Goal: Transaction & Acquisition: Purchase product/service

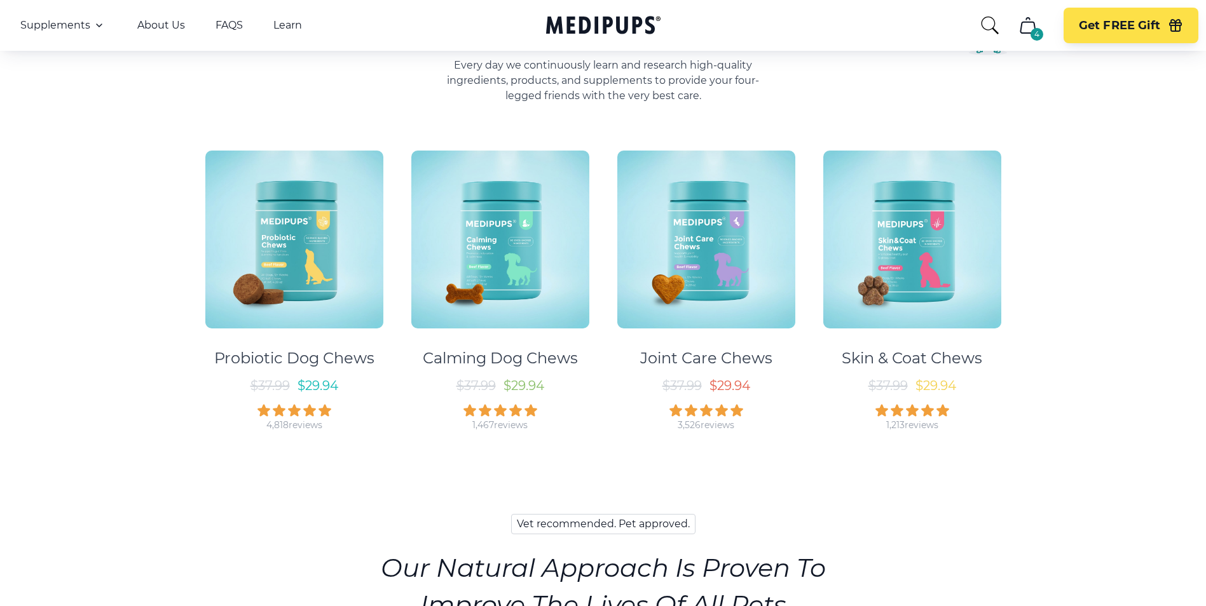
scroll to position [636, 0]
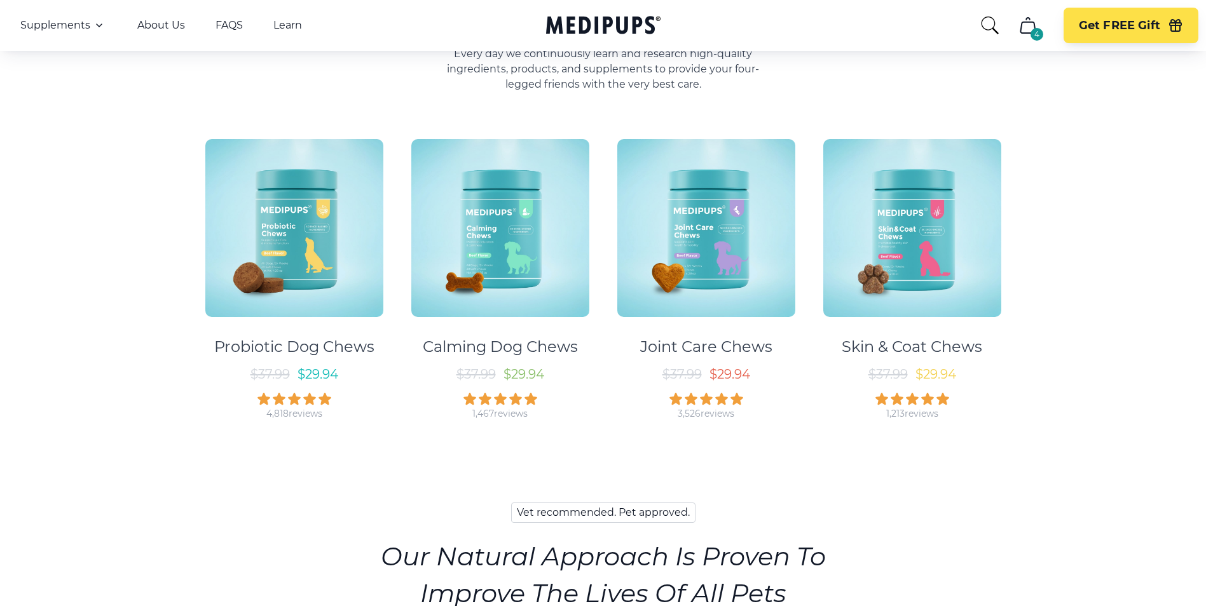
click at [324, 237] on img at bounding box center [294, 228] width 178 height 178
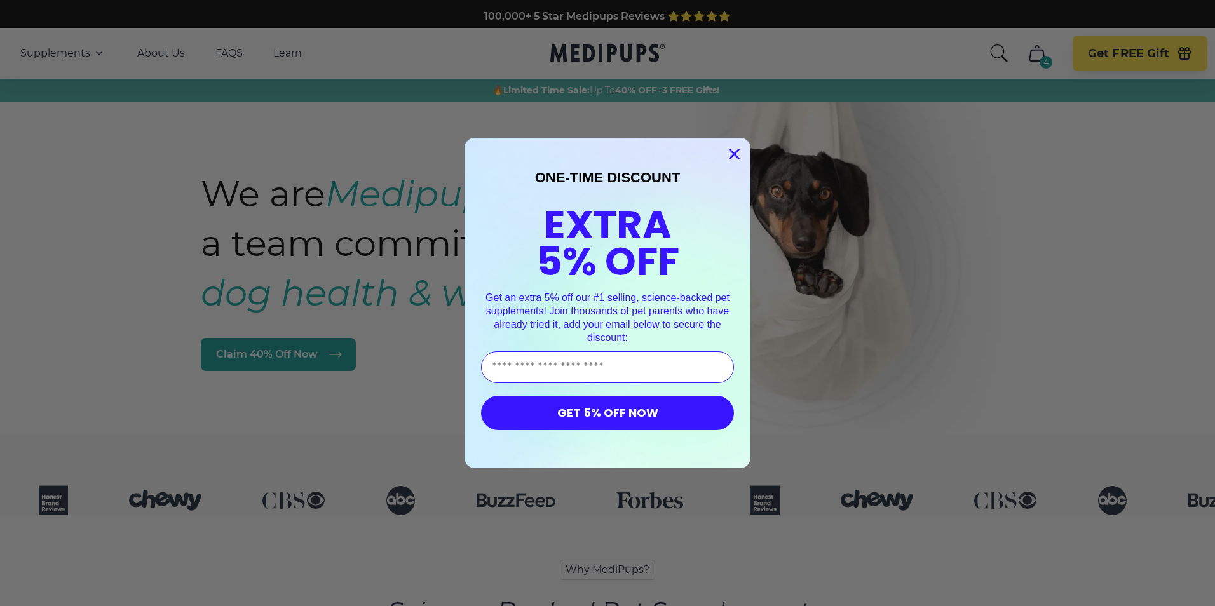
click at [735, 150] on circle "Close dialog" at bounding box center [734, 154] width 21 height 21
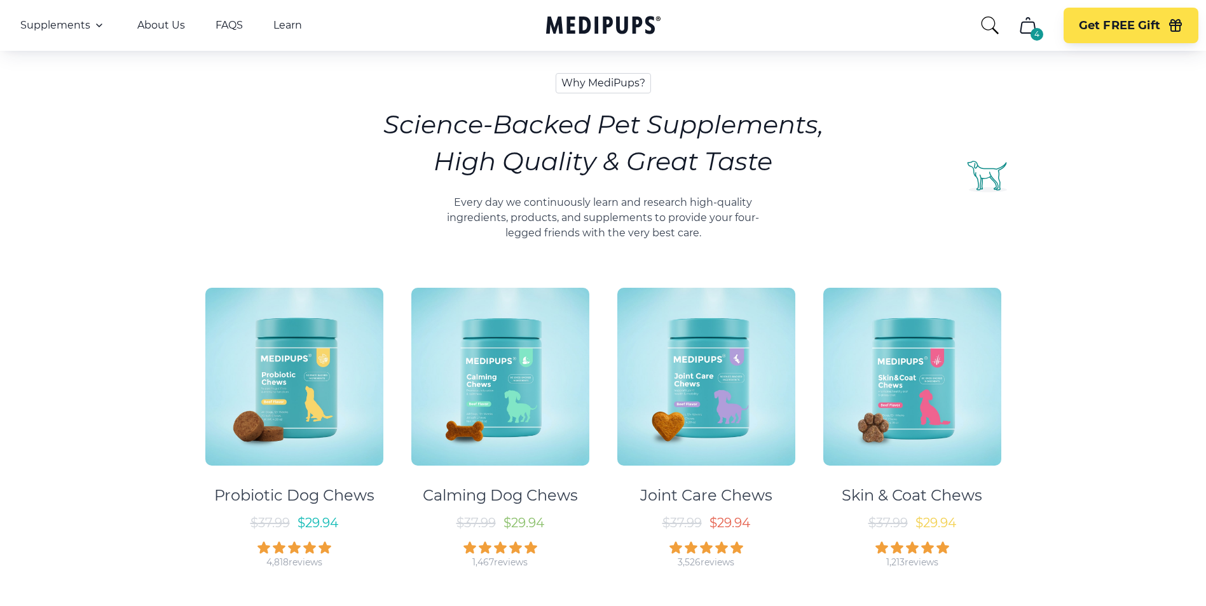
scroll to position [699, 0]
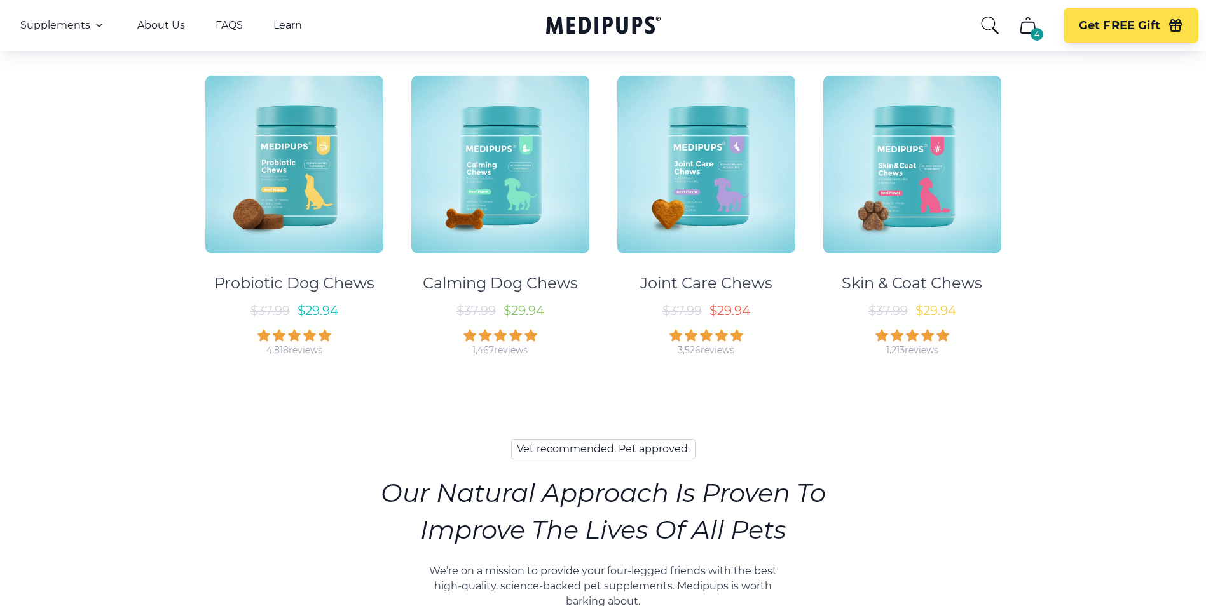
click at [522, 213] on img at bounding box center [500, 165] width 178 height 178
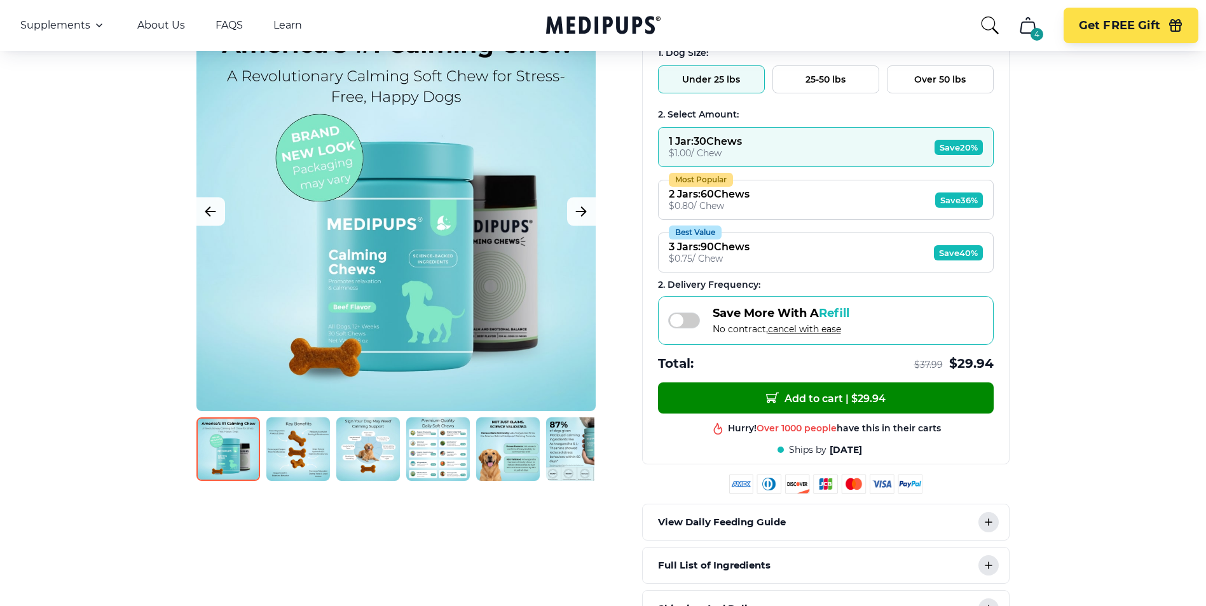
scroll to position [191, 0]
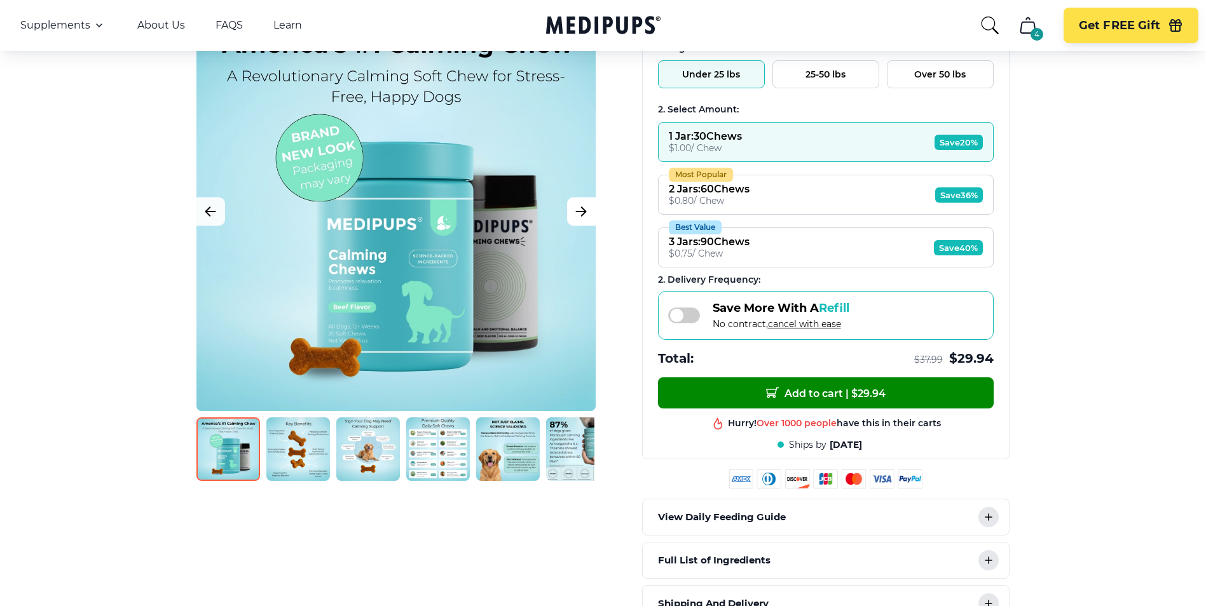
click at [580, 208] on icon "Next Image" at bounding box center [580, 212] width 15 height 16
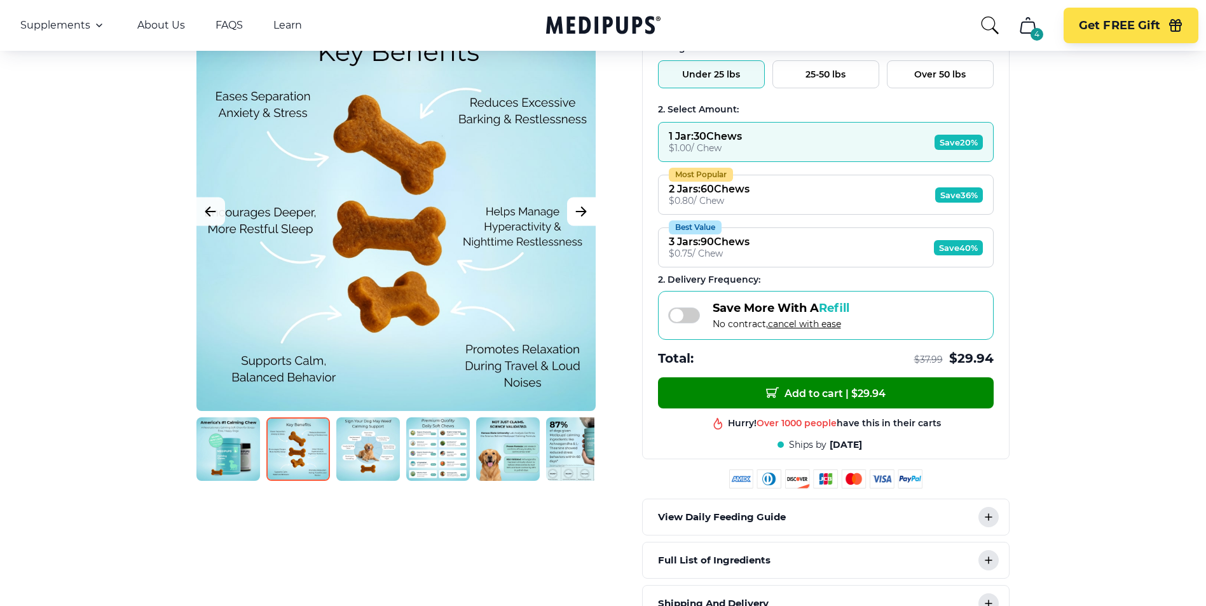
click at [580, 208] on icon "Next Image" at bounding box center [580, 212] width 15 height 16
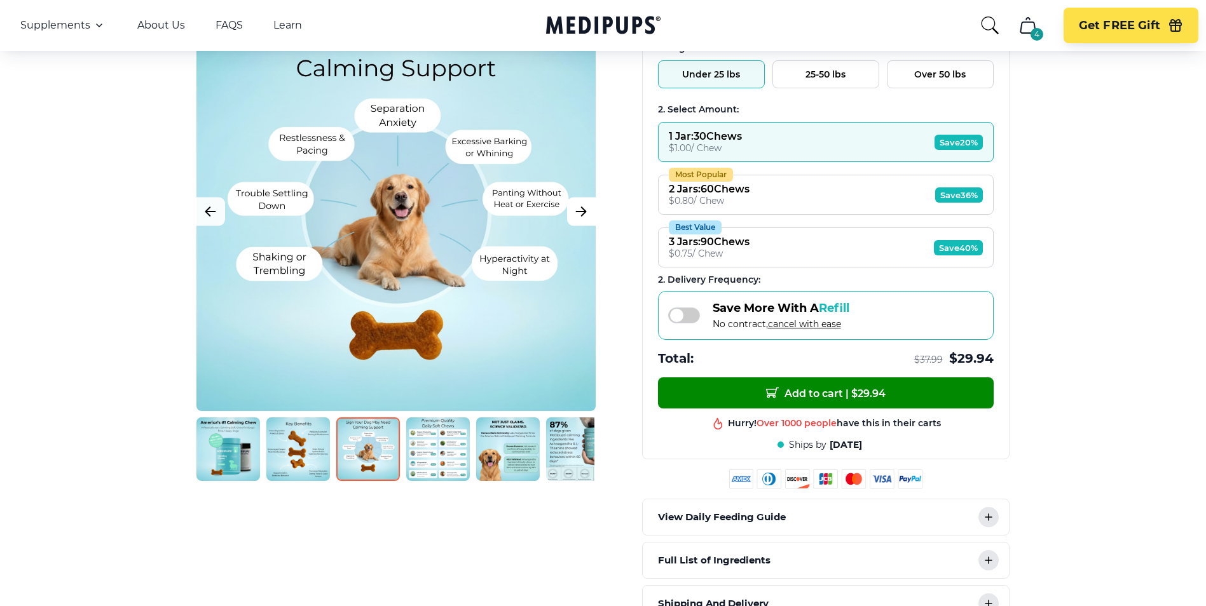
click at [580, 208] on icon "Next Image" at bounding box center [580, 212] width 15 height 16
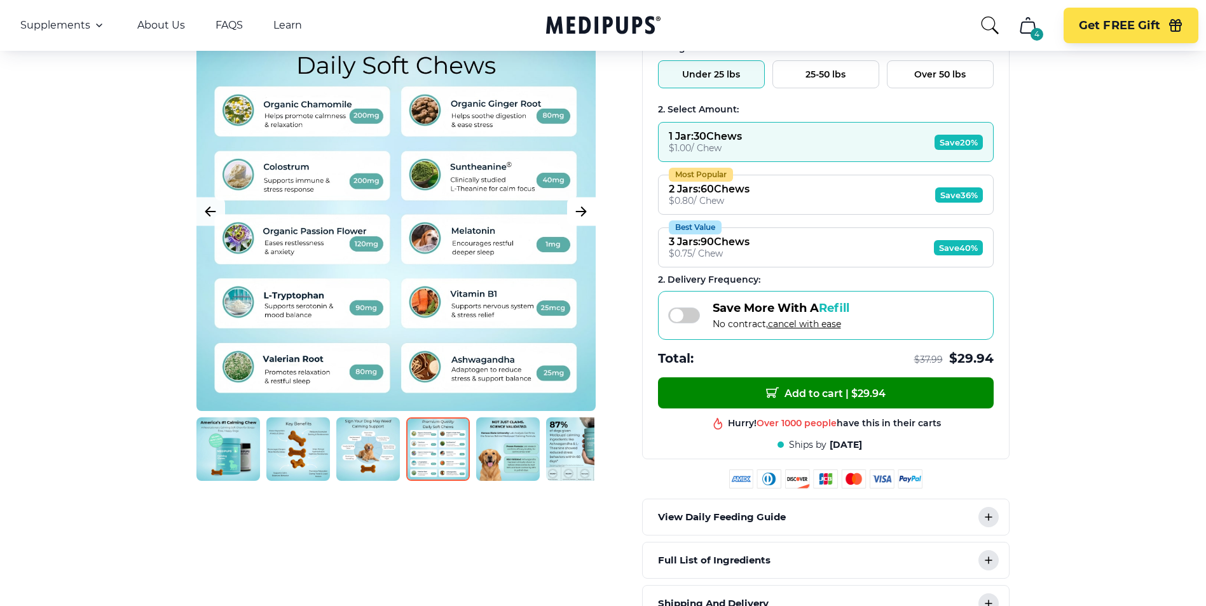
click at [580, 208] on icon "Next Image" at bounding box center [580, 212] width 15 height 16
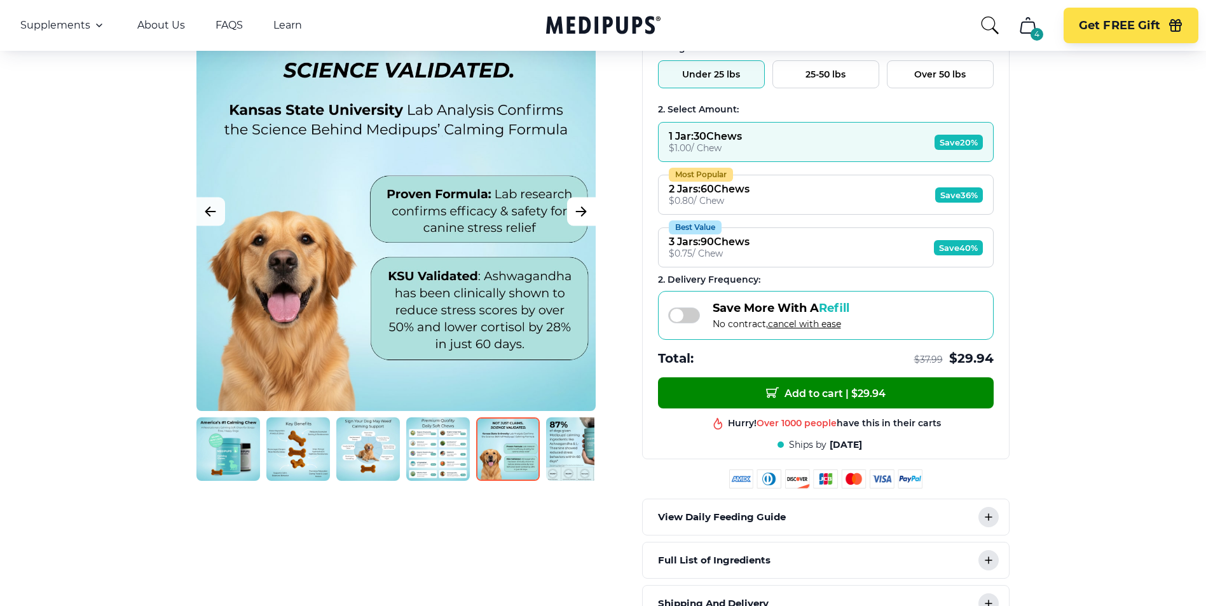
click at [580, 207] on icon "Next Image" at bounding box center [580, 212] width 15 height 16
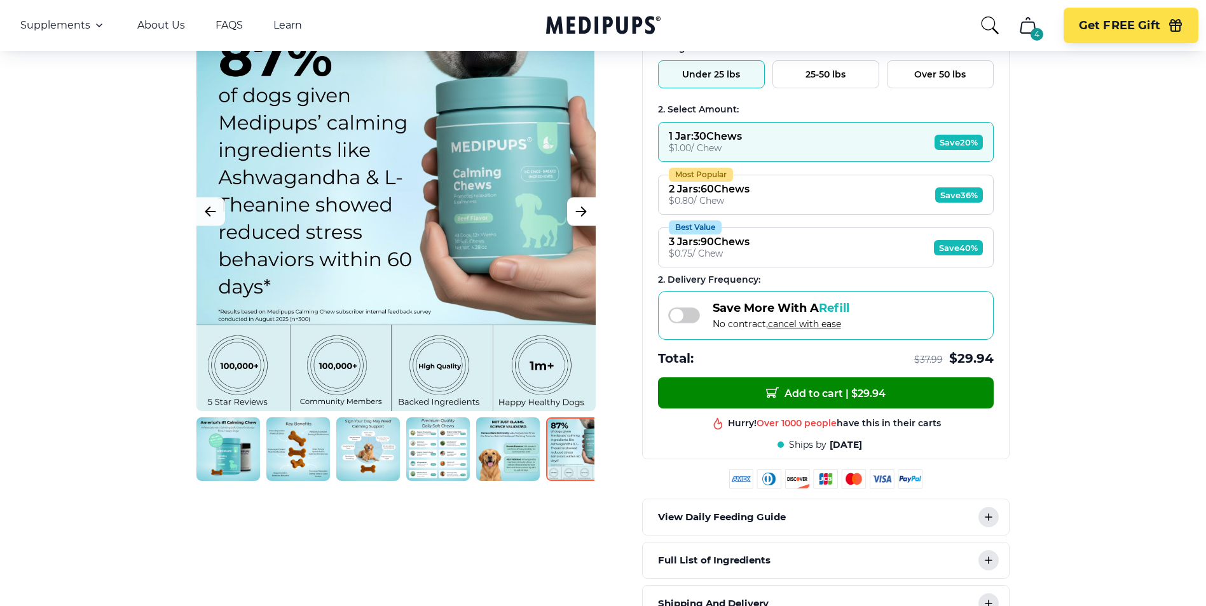
click at [580, 207] on icon "Next Image" at bounding box center [580, 212] width 15 height 16
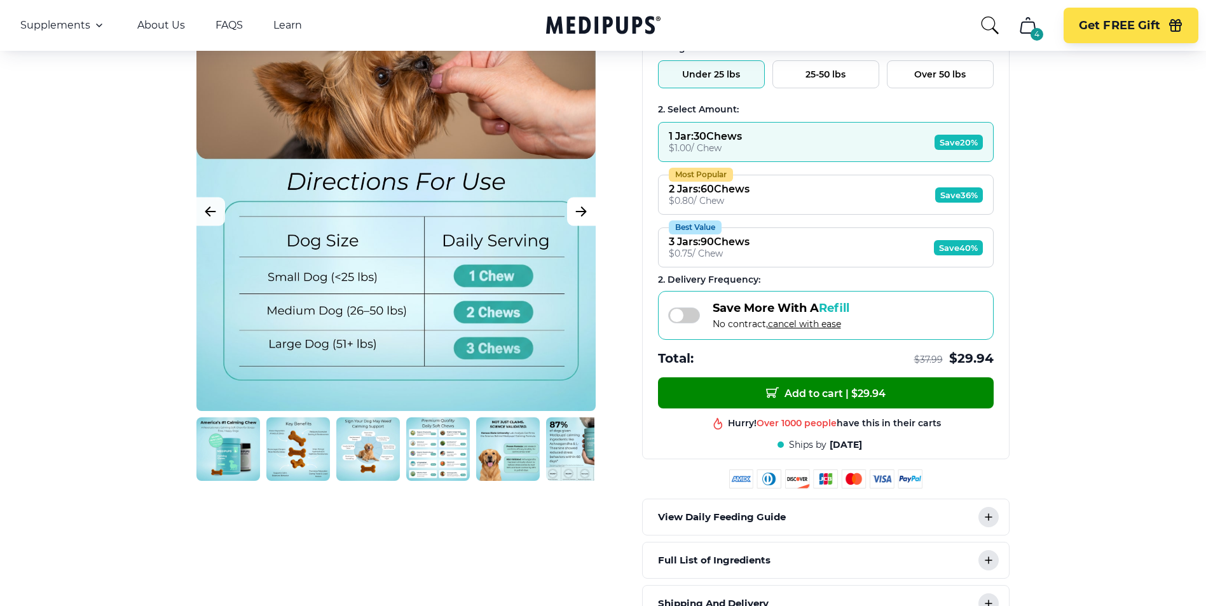
click at [581, 207] on icon "Next Image" at bounding box center [581, 211] width 10 height 9
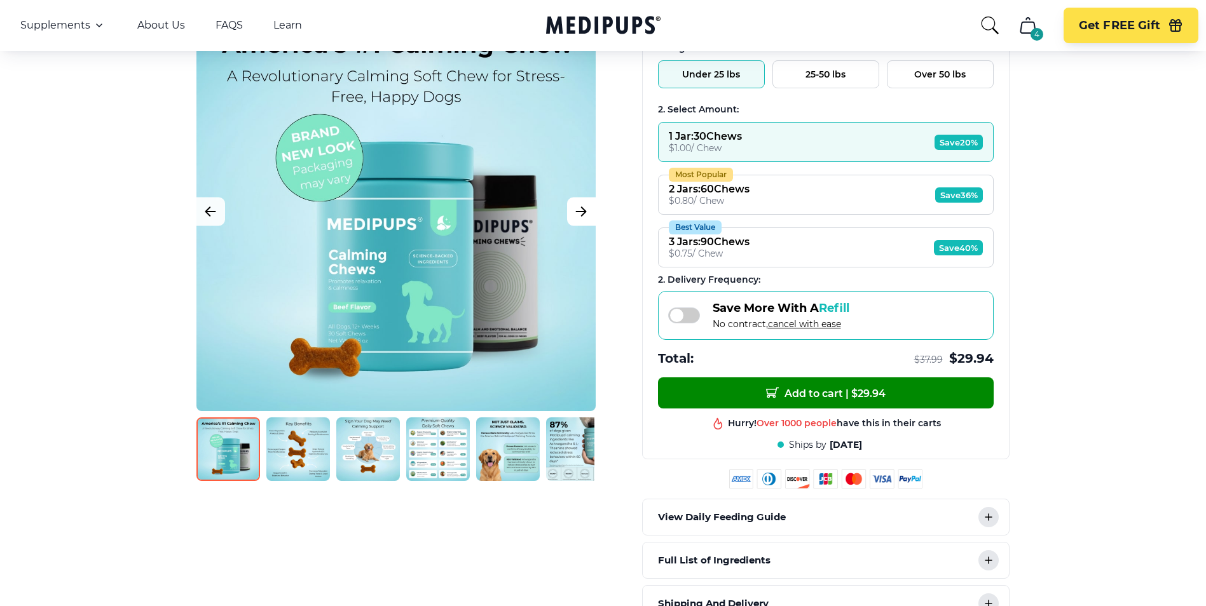
click at [581, 207] on icon "Next Image" at bounding box center [581, 211] width 10 height 9
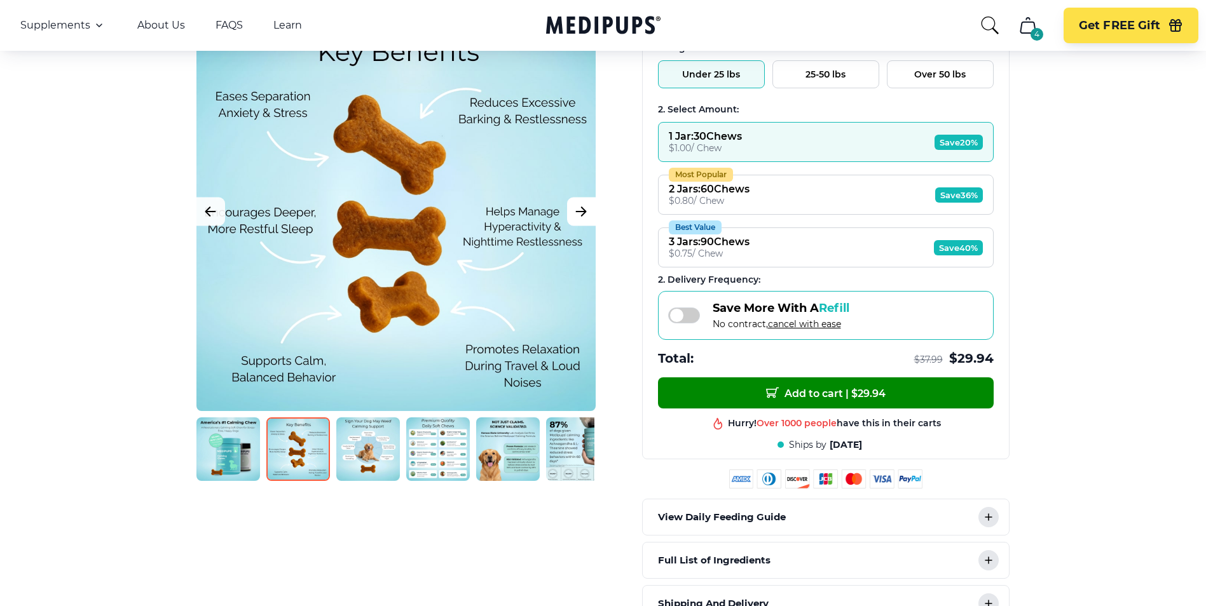
click at [581, 207] on icon "Next Image" at bounding box center [581, 211] width 10 height 9
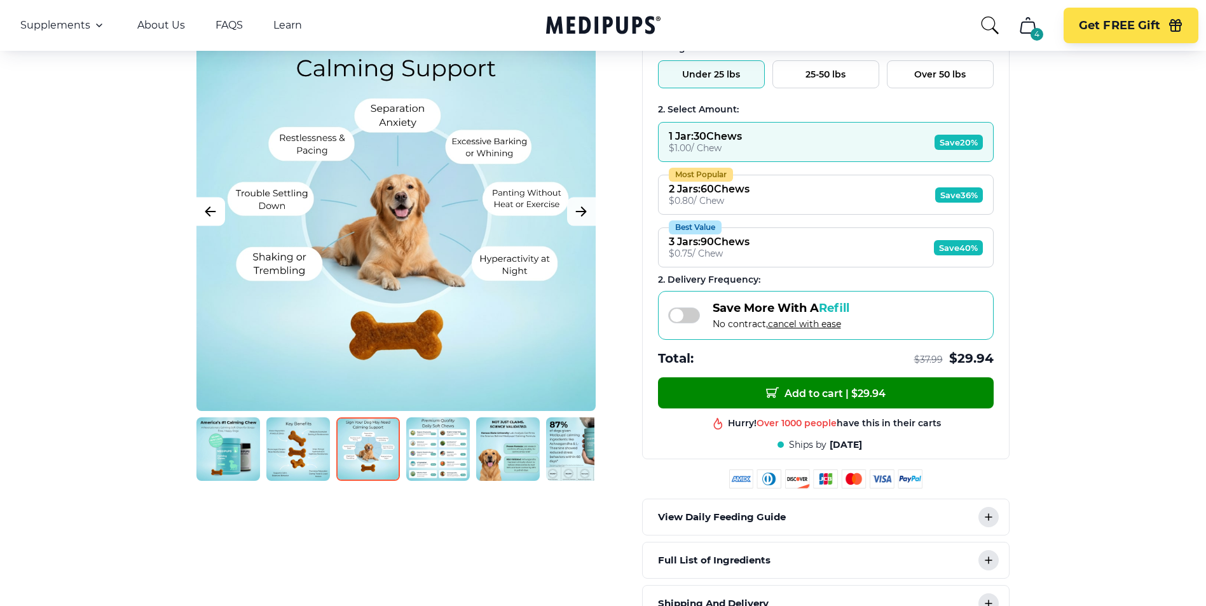
click at [211, 208] on icon "Previous Image" at bounding box center [210, 212] width 15 height 16
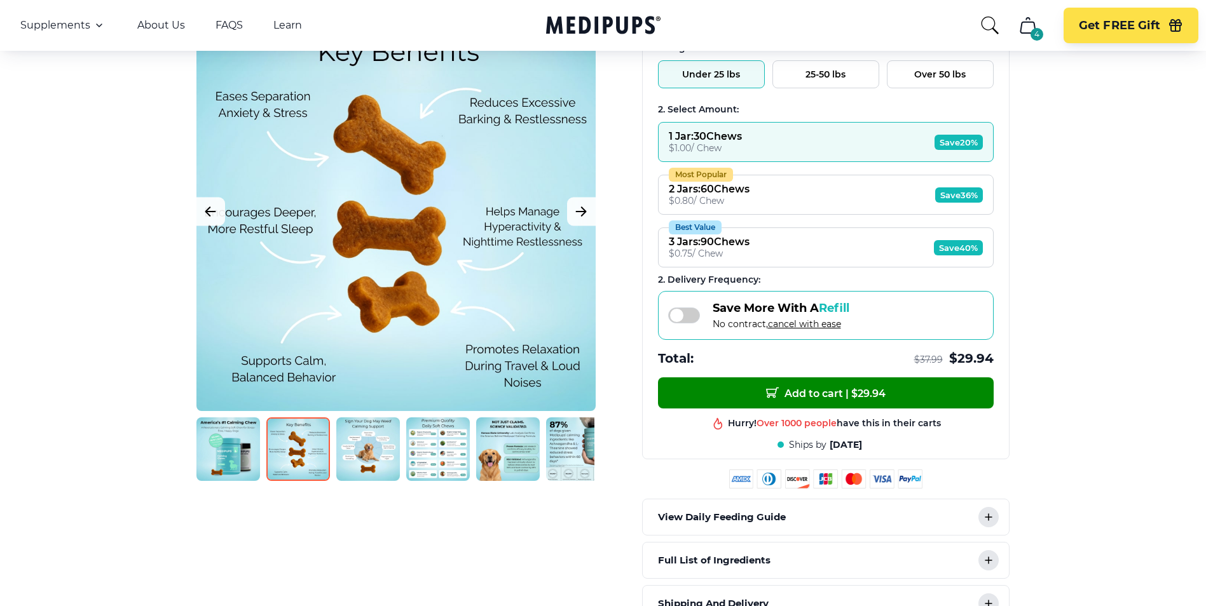
click at [226, 203] on div at bounding box center [395, 211] width 399 height 399
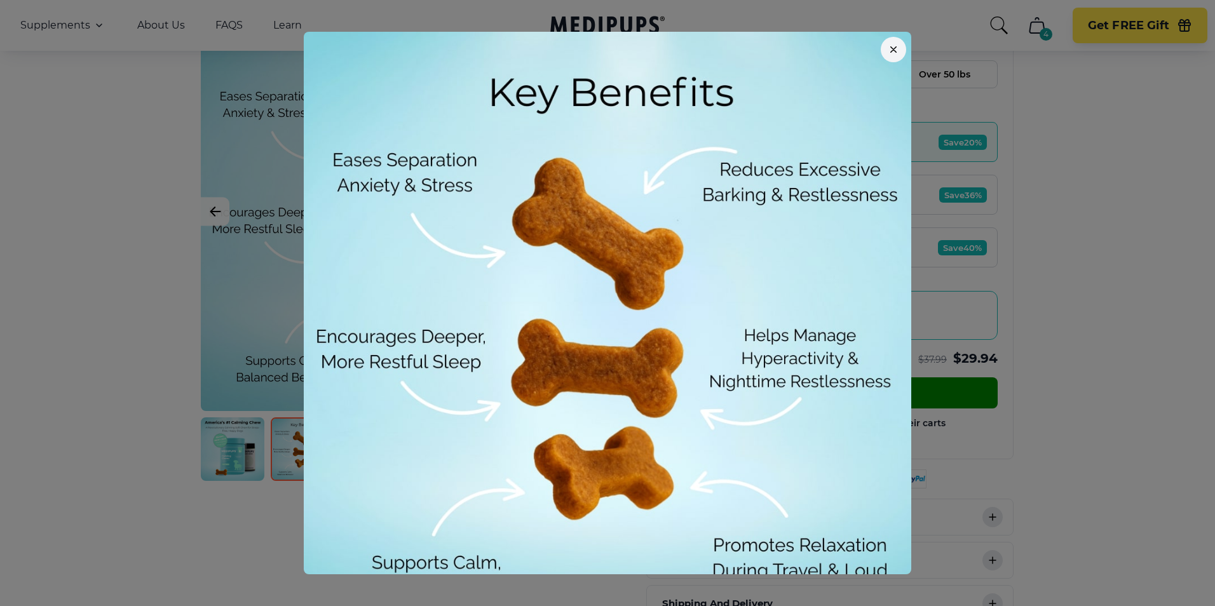
click at [198, 219] on div at bounding box center [607, 303] width 1215 height 606
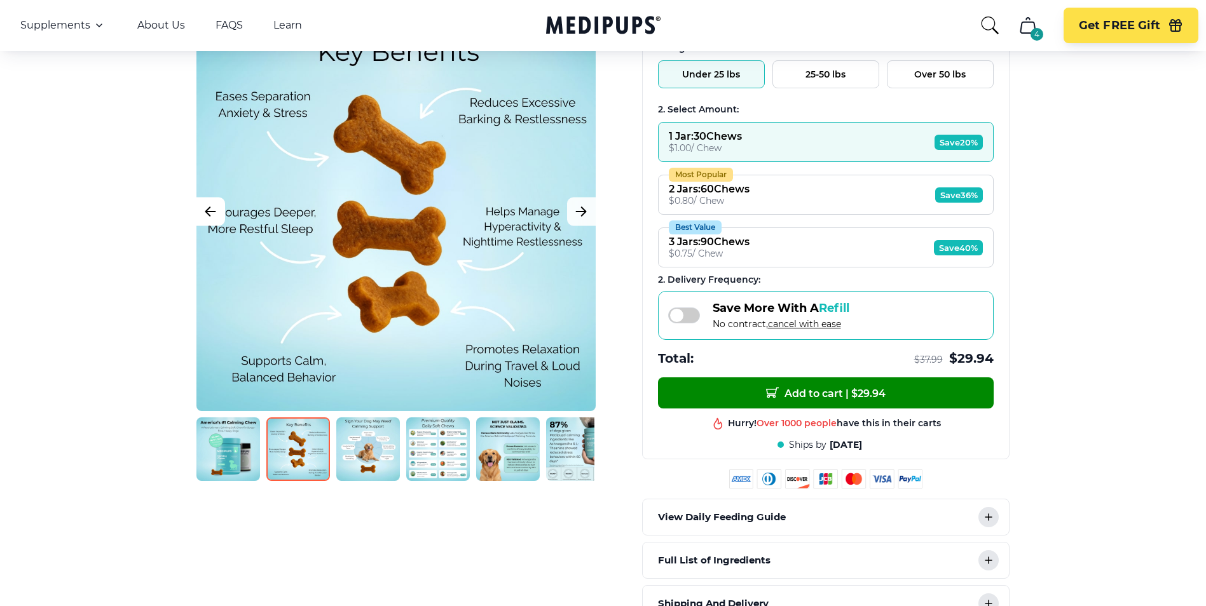
click at [221, 209] on button "Previous Image" at bounding box center [210, 212] width 29 height 29
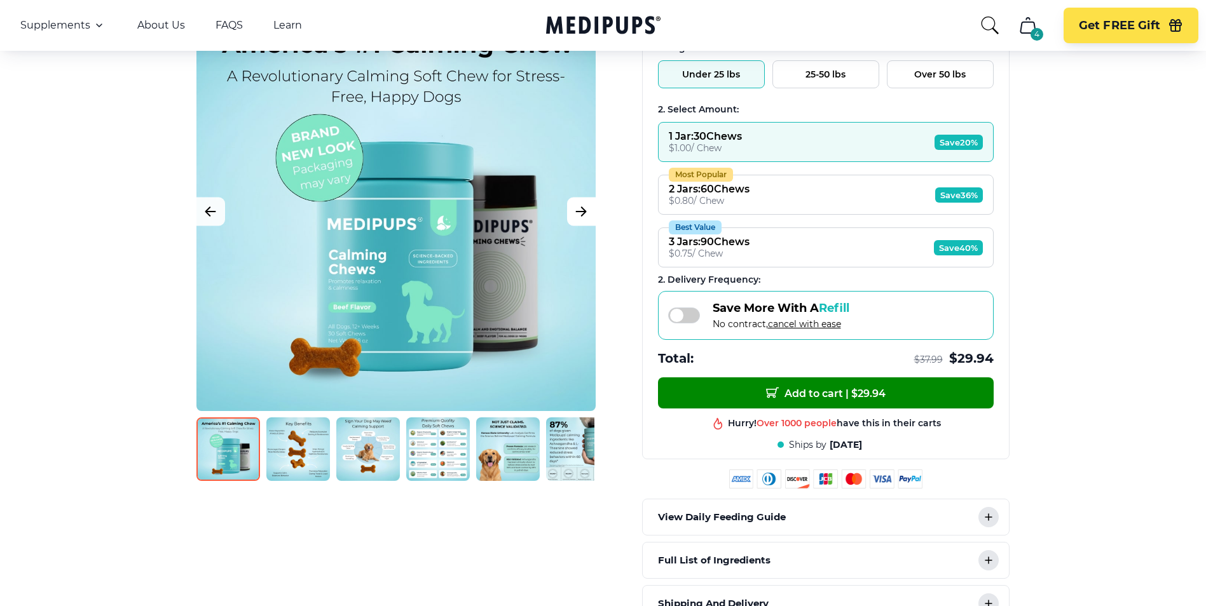
click at [577, 214] on icon "Next Image" at bounding box center [580, 212] width 15 height 16
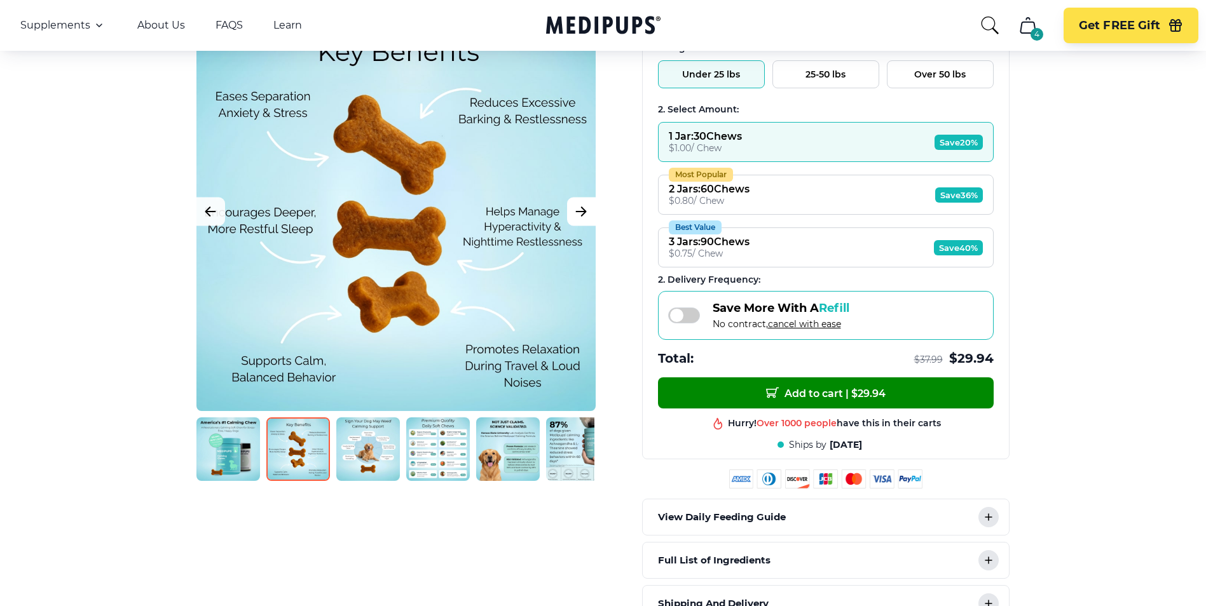
click at [577, 214] on icon "Next Image" at bounding box center [580, 212] width 15 height 16
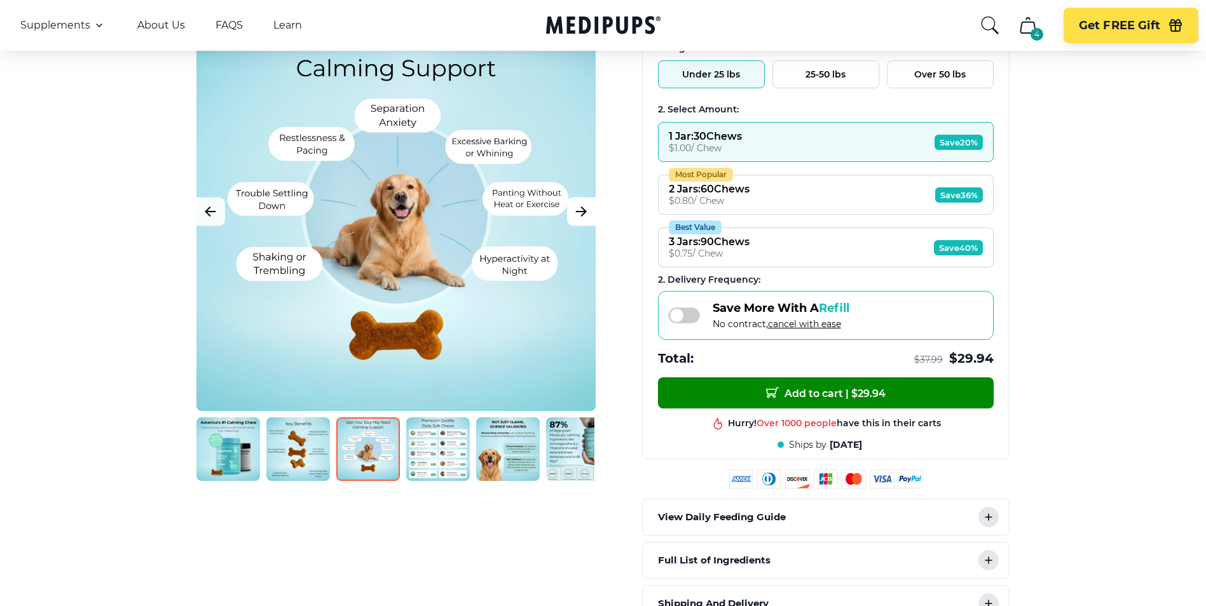
click at [577, 214] on icon "Next Image" at bounding box center [580, 212] width 15 height 16
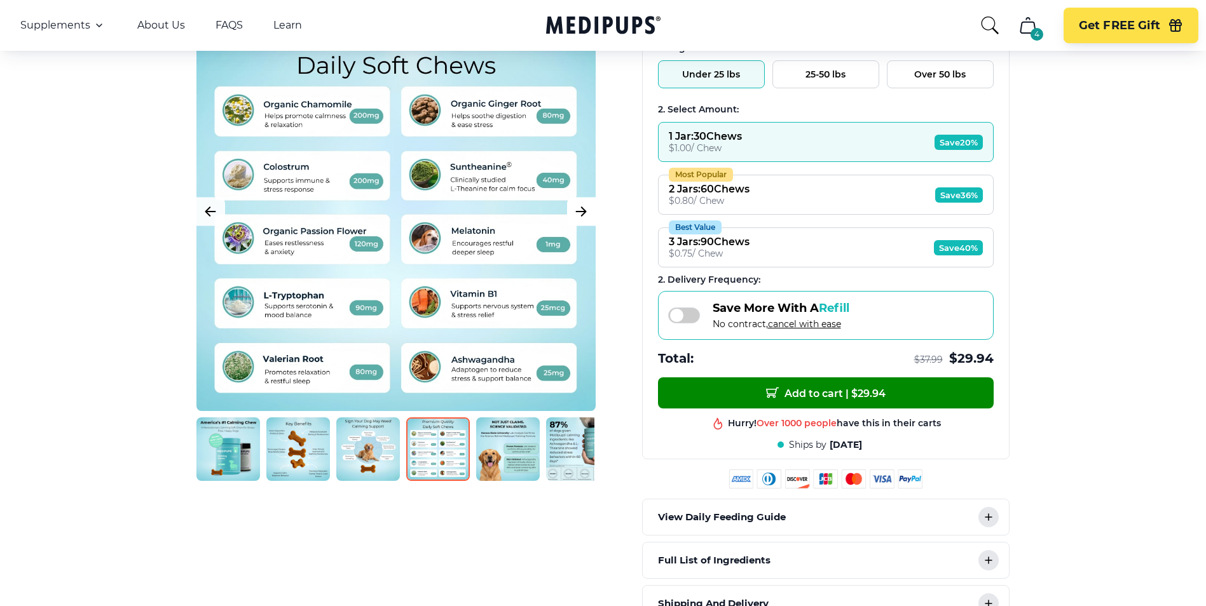
click at [577, 214] on icon "Next Image" at bounding box center [580, 212] width 15 height 16
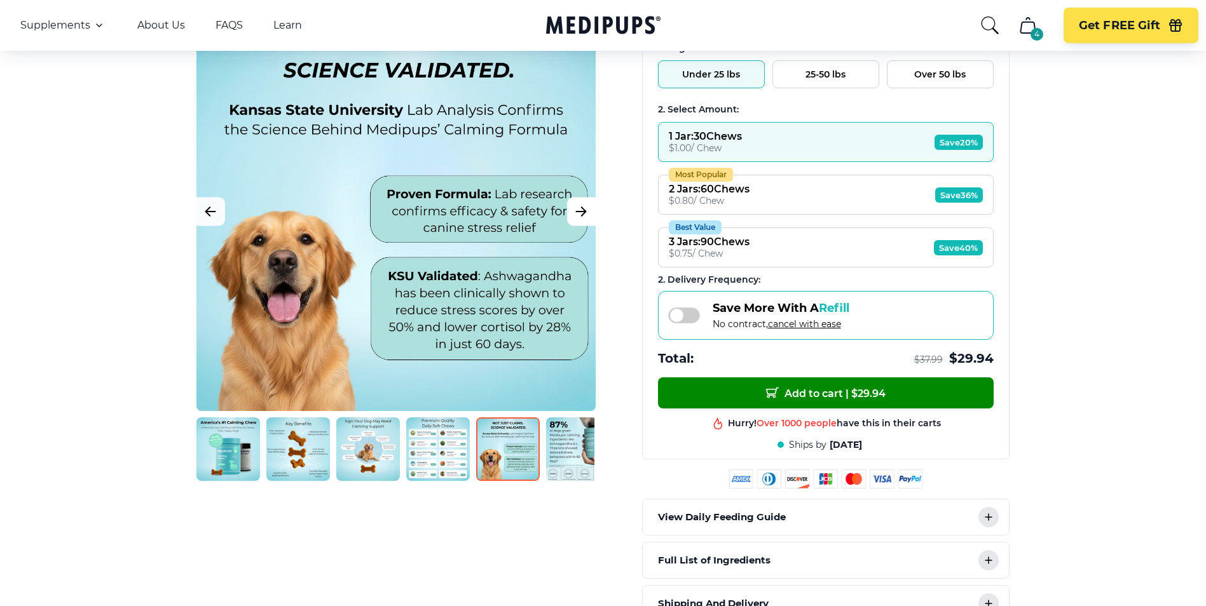
click at [577, 214] on icon "Next Image" at bounding box center [580, 212] width 15 height 16
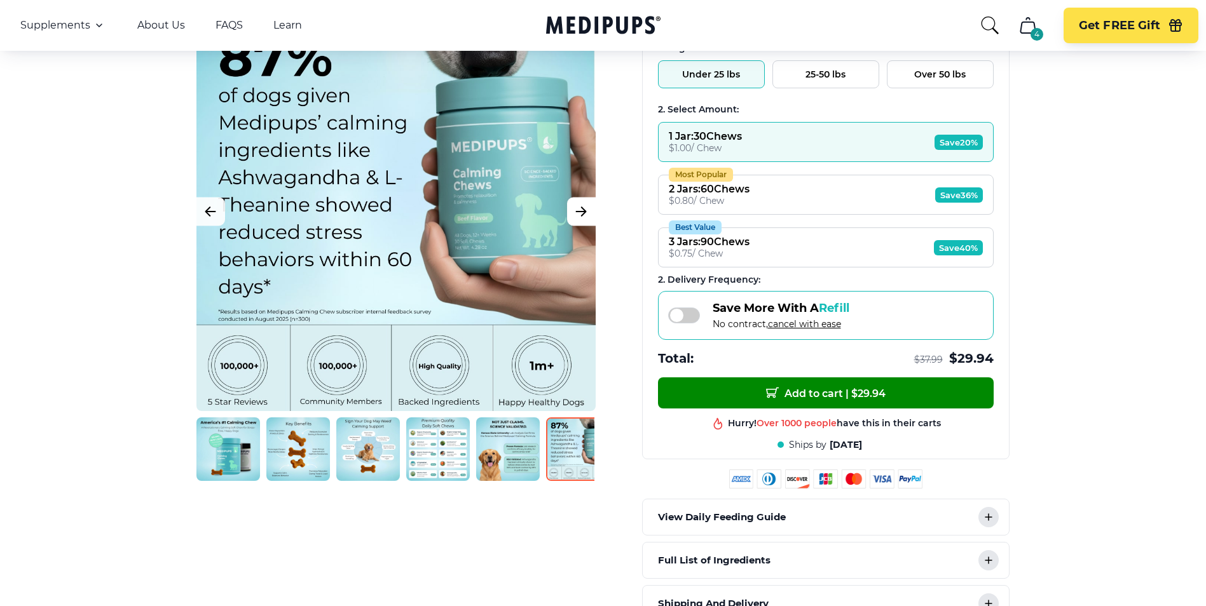
click at [577, 214] on icon "Next Image" at bounding box center [580, 212] width 15 height 16
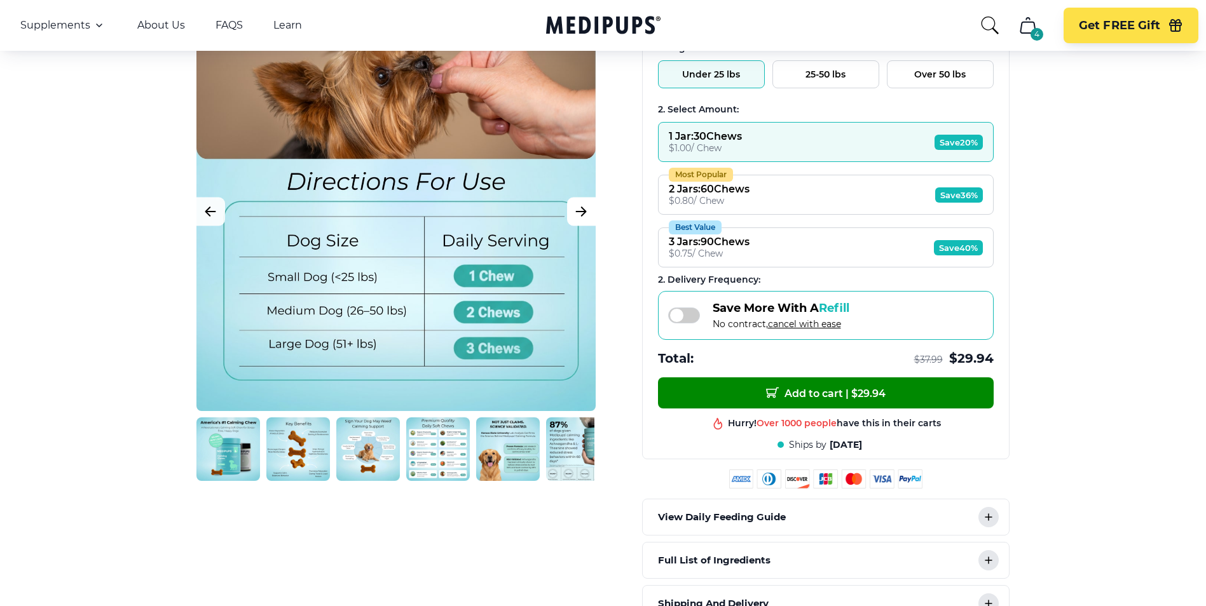
click at [577, 214] on icon "Next Image" at bounding box center [580, 212] width 15 height 16
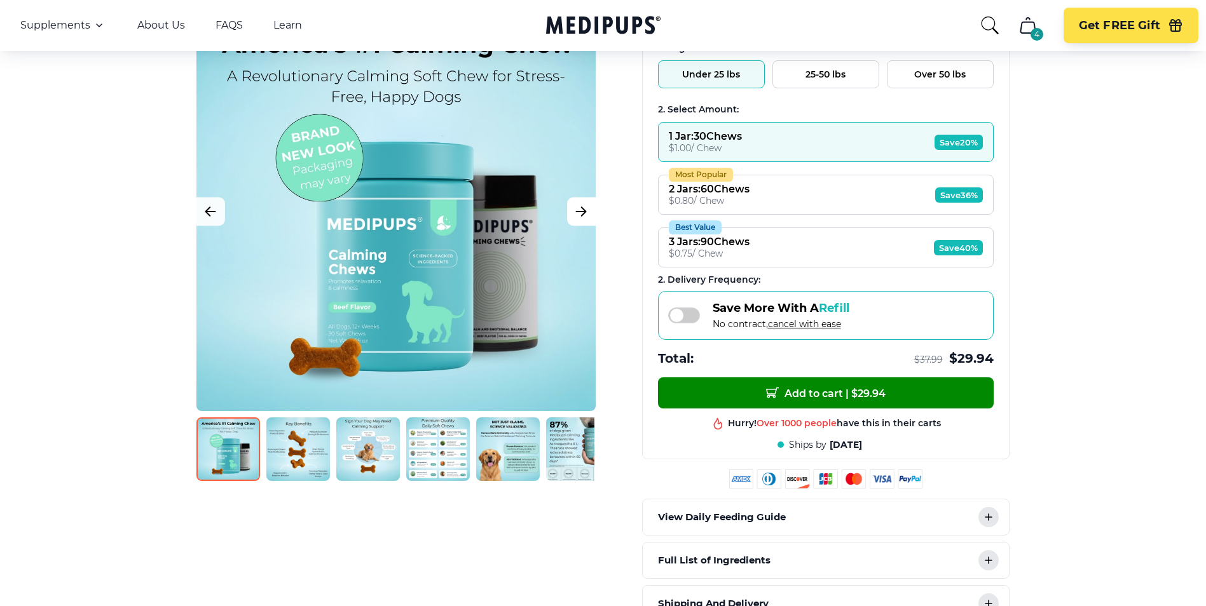
click at [577, 207] on icon "Next Image" at bounding box center [580, 212] width 15 height 16
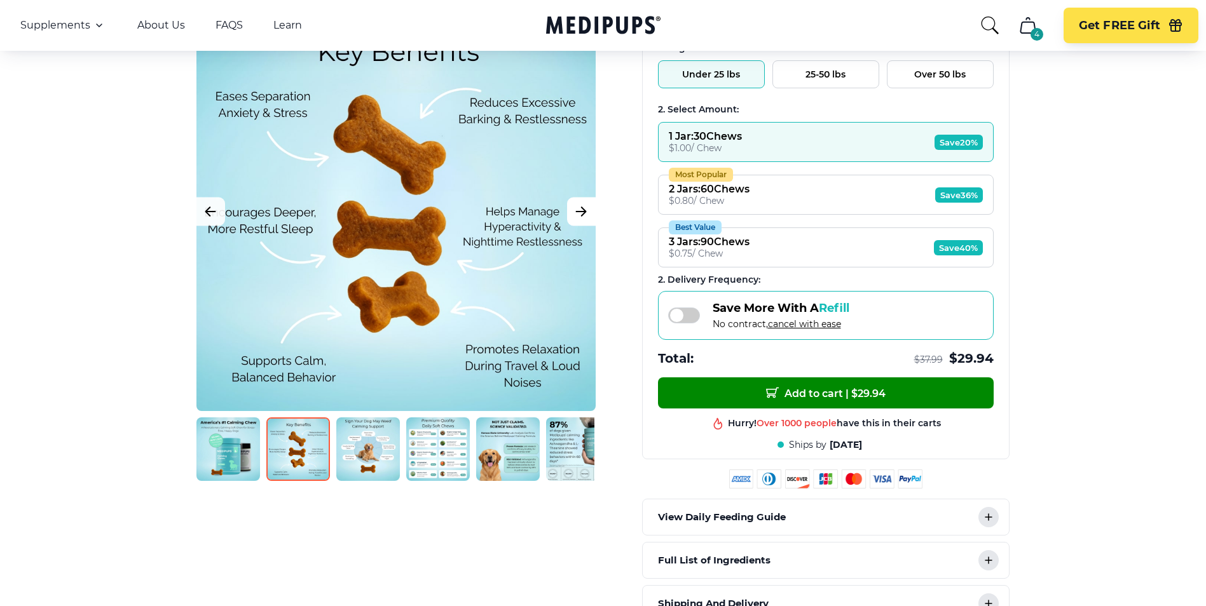
click at [577, 207] on icon "Next Image" at bounding box center [580, 212] width 15 height 16
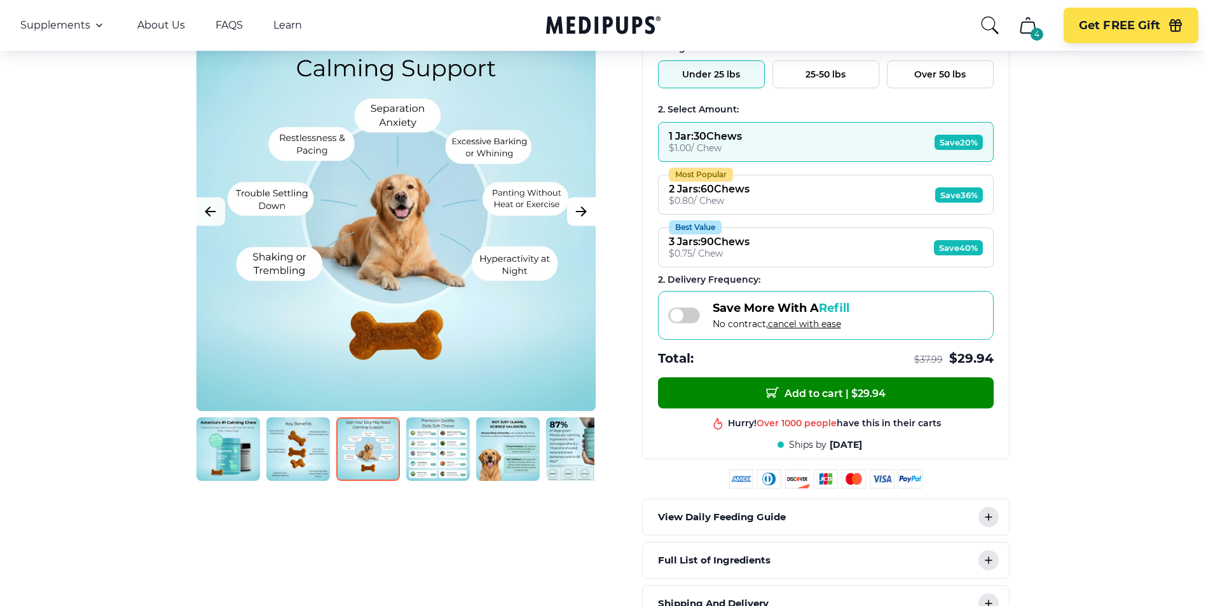
click at [577, 207] on icon "Next Image" at bounding box center [580, 212] width 15 height 16
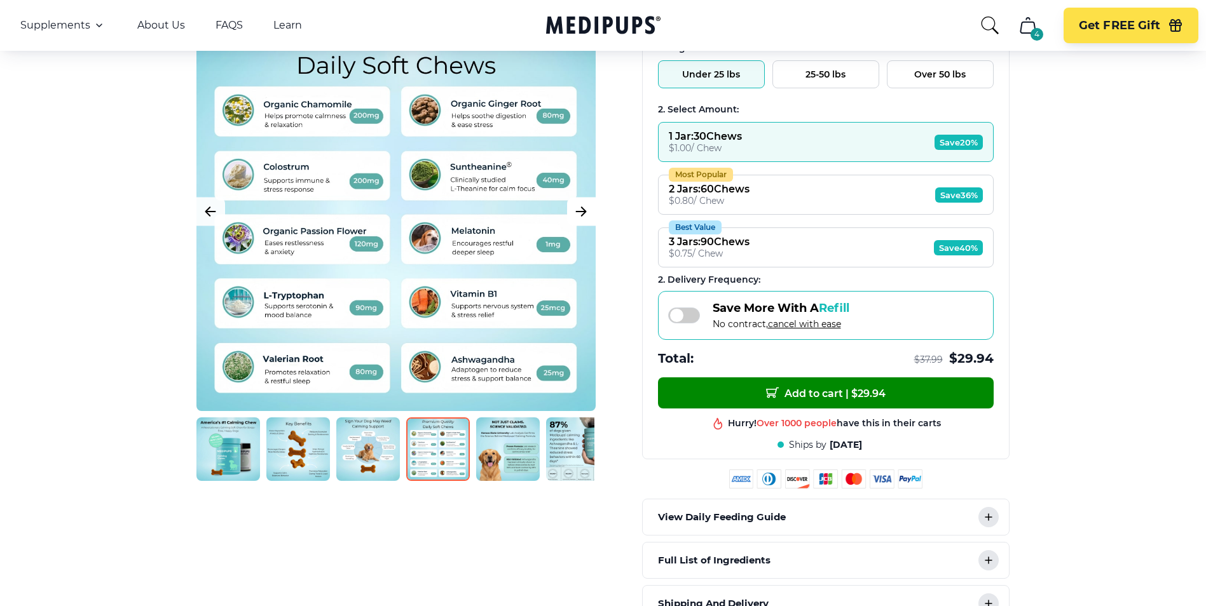
click at [577, 207] on icon "Next Image" at bounding box center [580, 212] width 15 height 16
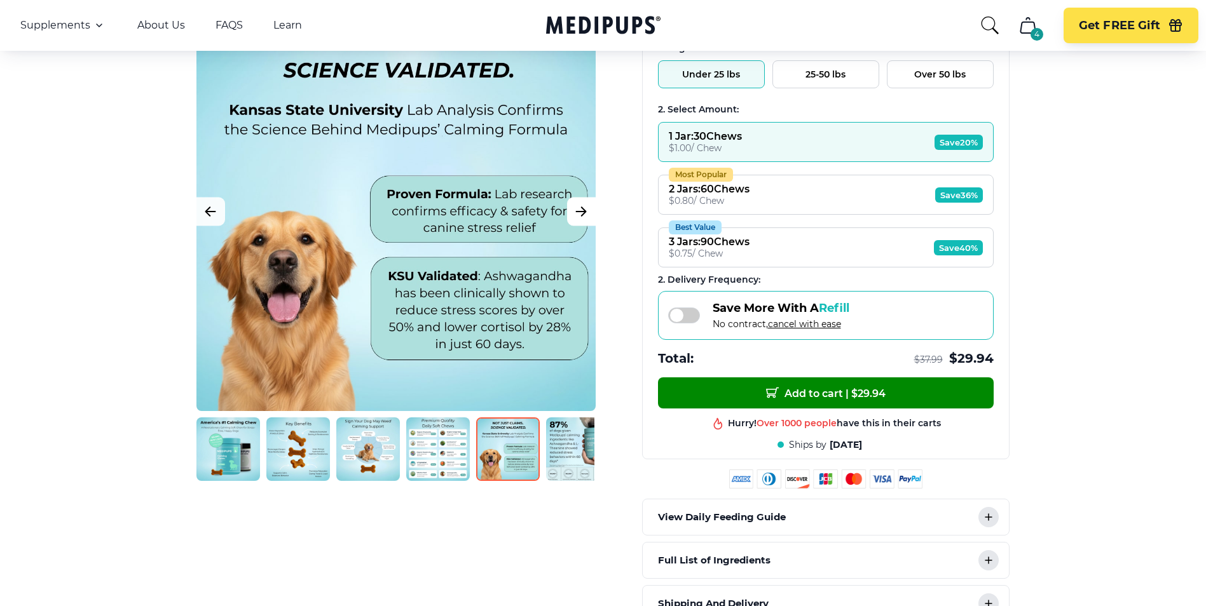
click at [577, 207] on icon "Next Image" at bounding box center [580, 212] width 15 height 16
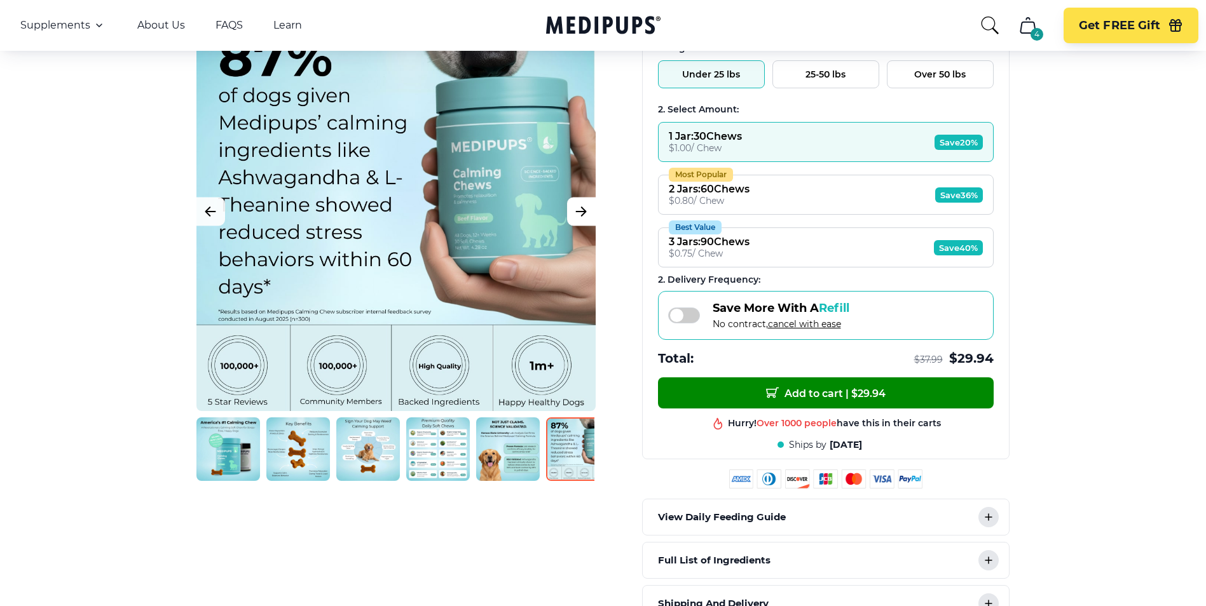
click at [577, 207] on icon "Next Image" at bounding box center [580, 212] width 15 height 16
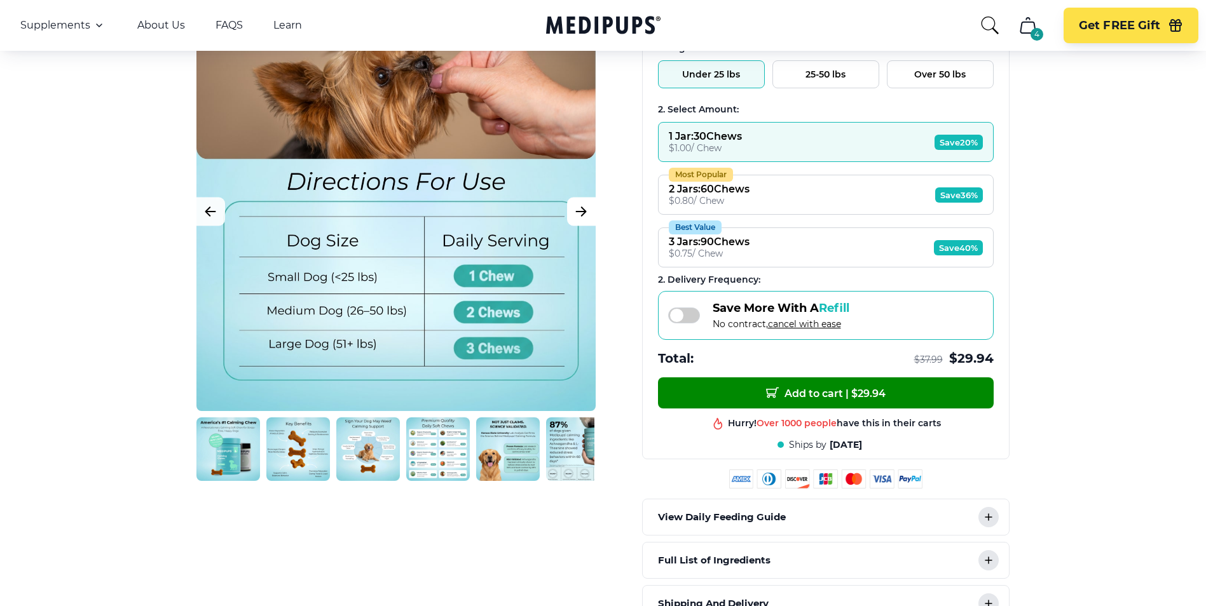
click at [577, 207] on icon "Next Image" at bounding box center [580, 212] width 15 height 16
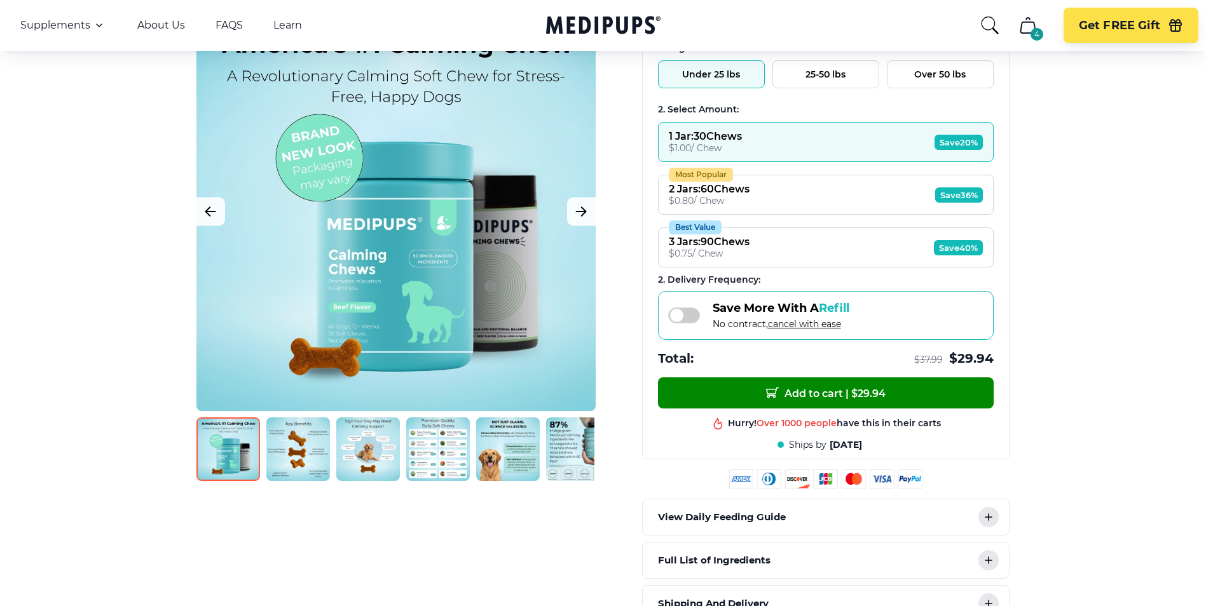
click at [298, 453] on img at bounding box center [298, 450] width 64 height 64
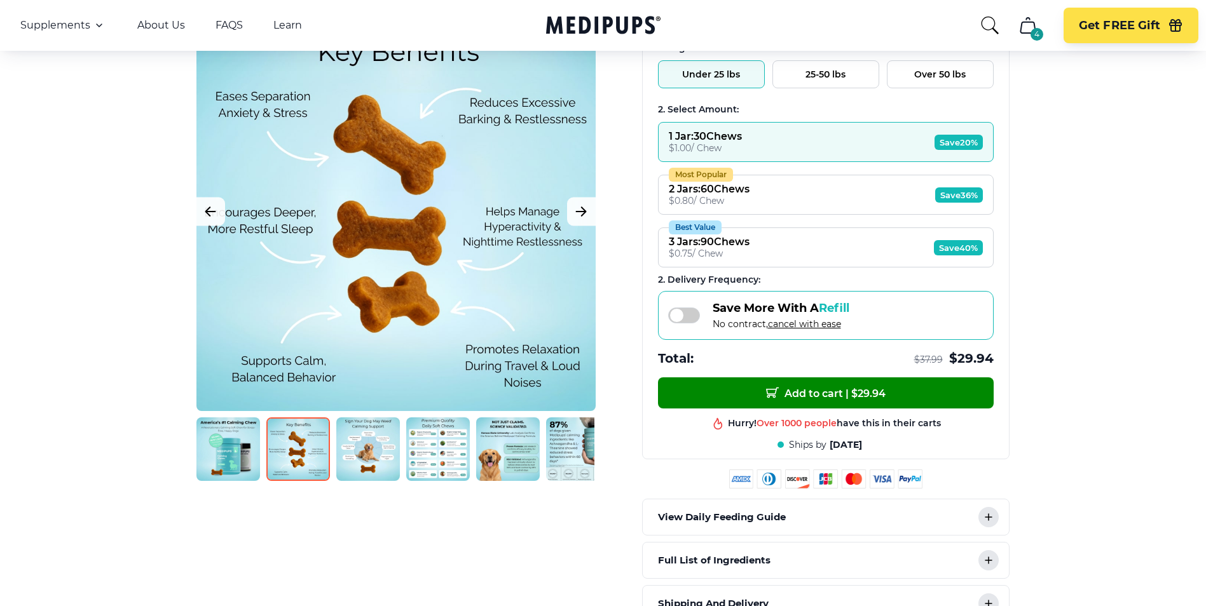
click at [358, 448] on img at bounding box center [368, 450] width 64 height 64
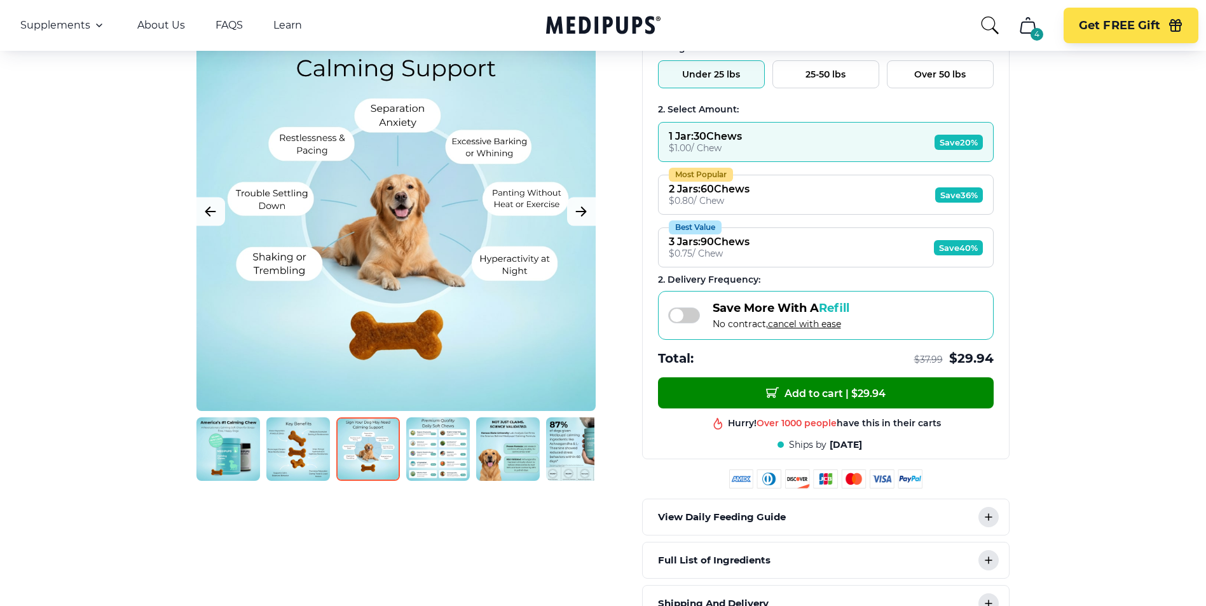
click at [440, 457] on img at bounding box center [438, 450] width 64 height 64
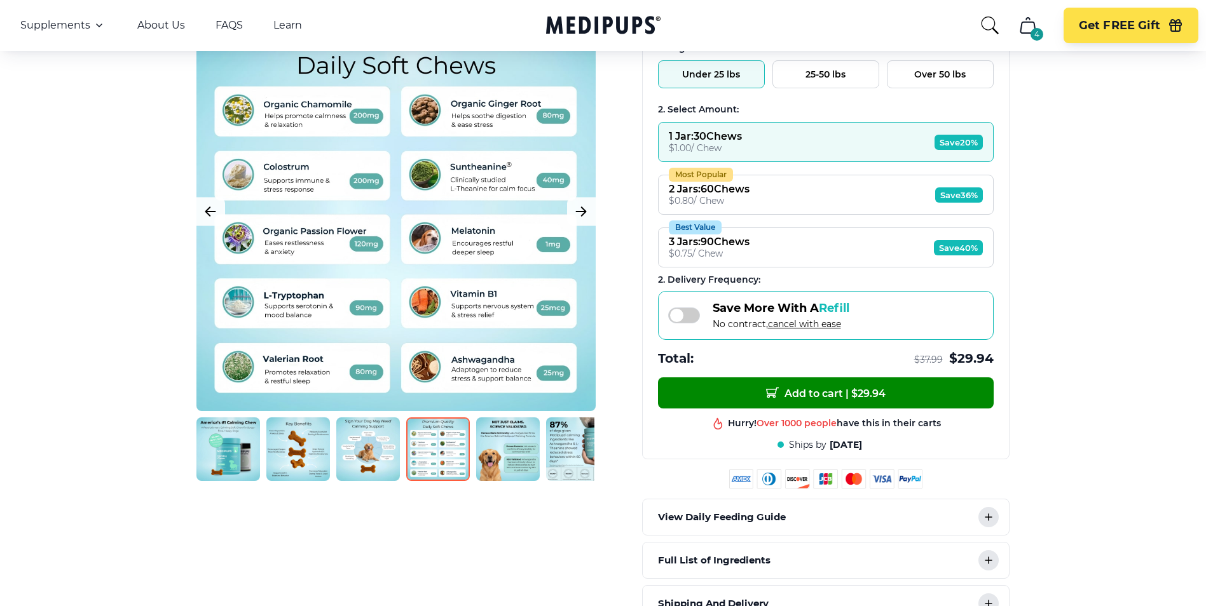
click at [529, 457] on img at bounding box center [508, 450] width 64 height 64
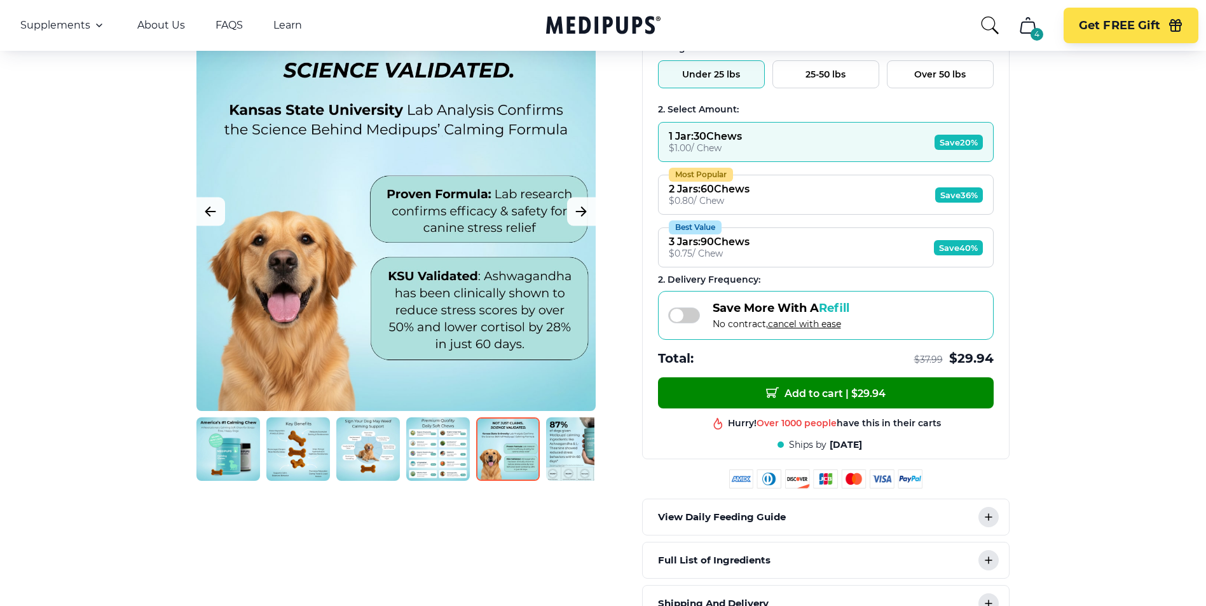
click at [558, 453] on img at bounding box center [578, 450] width 64 height 64
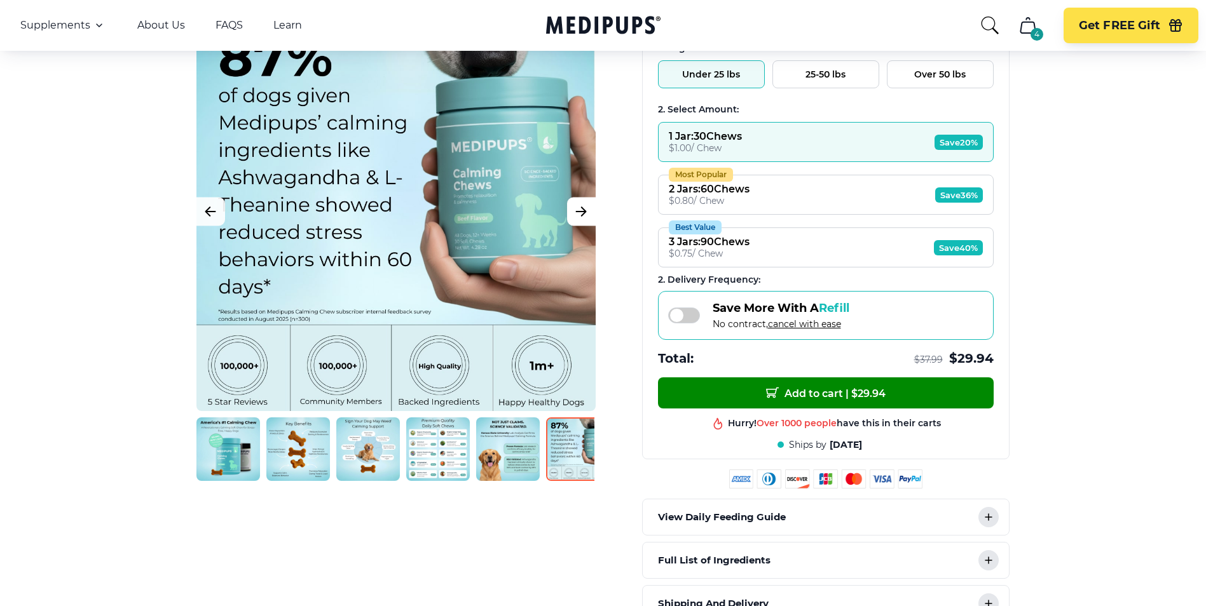
click at [584, 216] on icon "Next Image" at bounding box center [580, 212] width 15 height 16
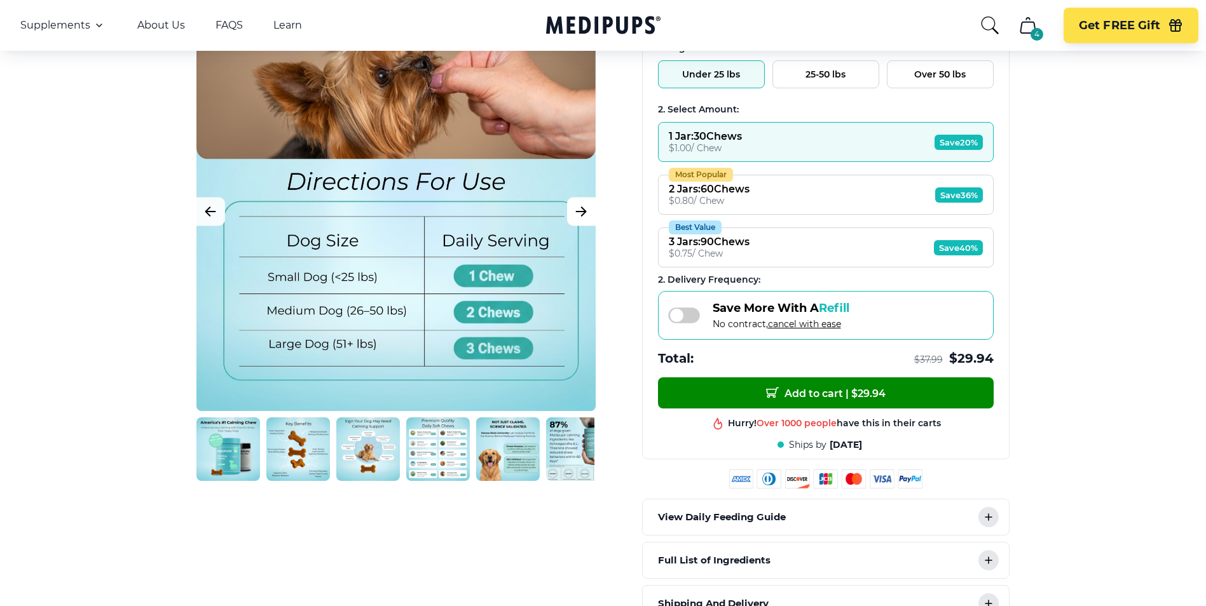
click at [583, 216] on icon "Next Image" at bounding box center [580, 212] width 15 height 16
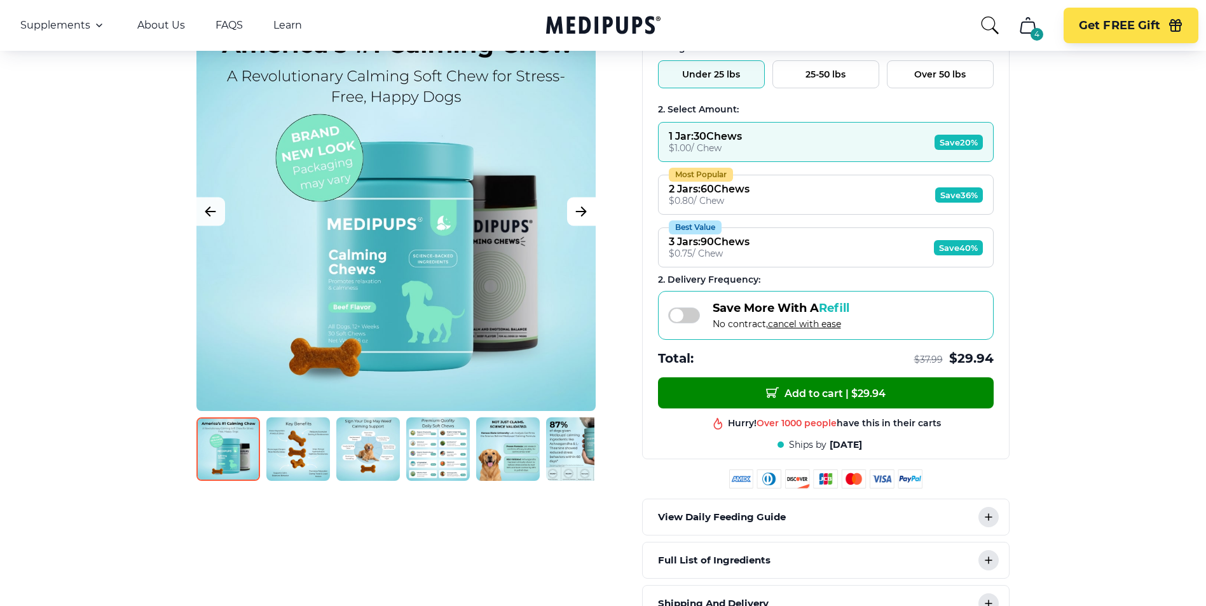
click at [583, 217] on icon "Next Image" at bounding box center [580, 212] width 15 height 16
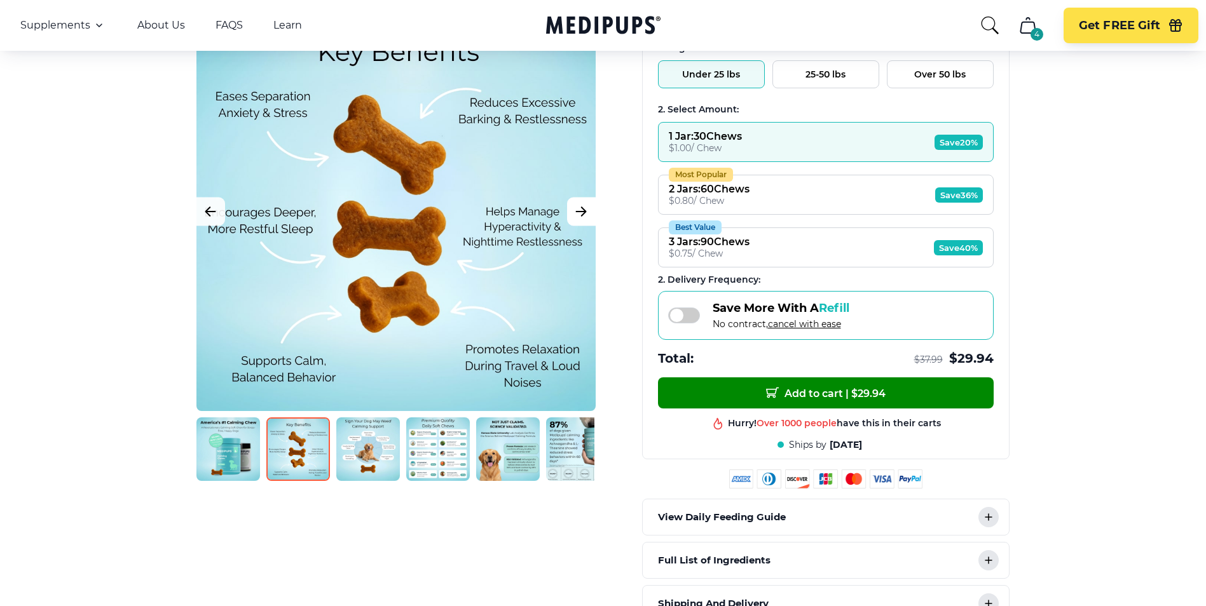
click at [583, 218] on icon "Next Image" at bounding box center [580, 212] width 15 height 16
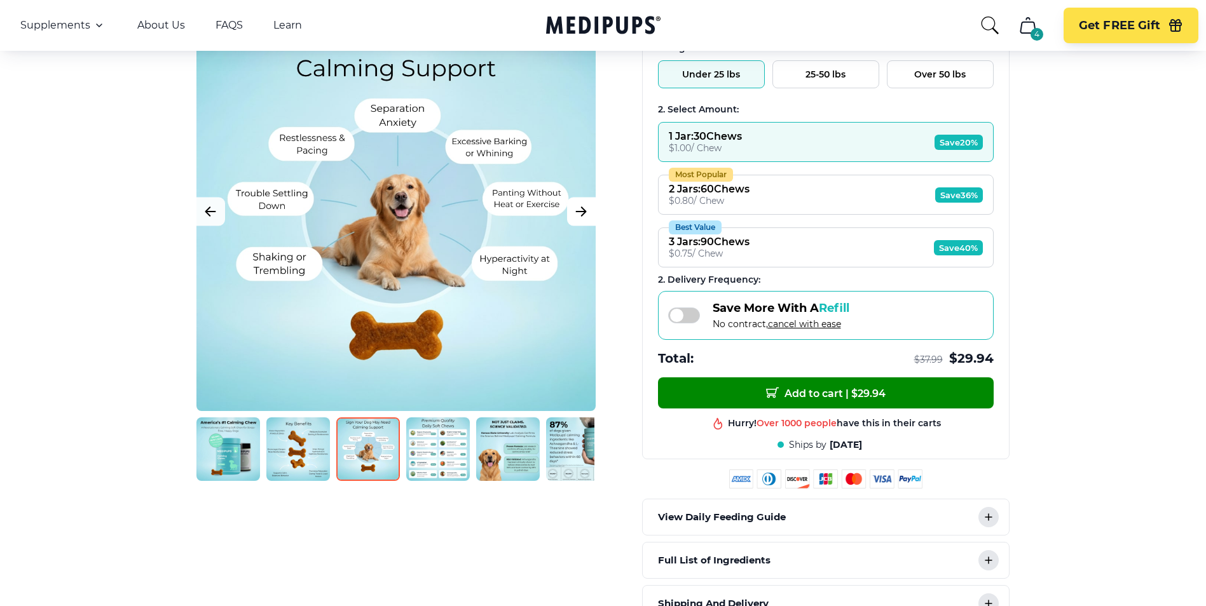
click at [583, 219] on icon "Next Image" at bounding box center [580, 212] width 15 height 16
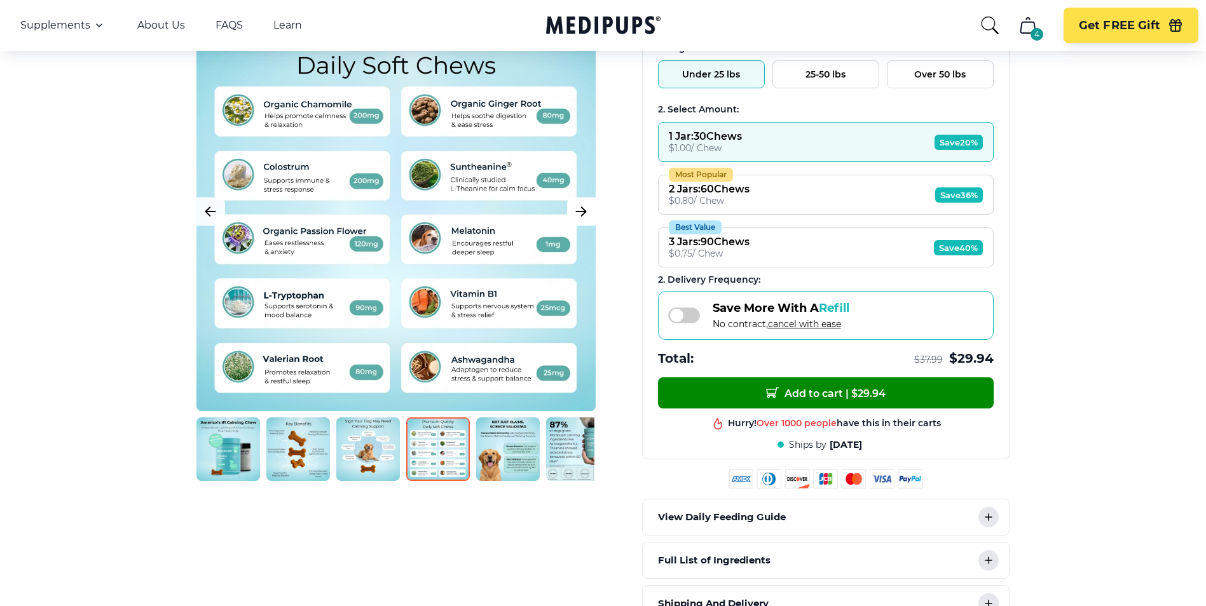
click at [583, 219] on icon "Next Image" at bounding box center [580, 212] width 15 height 16
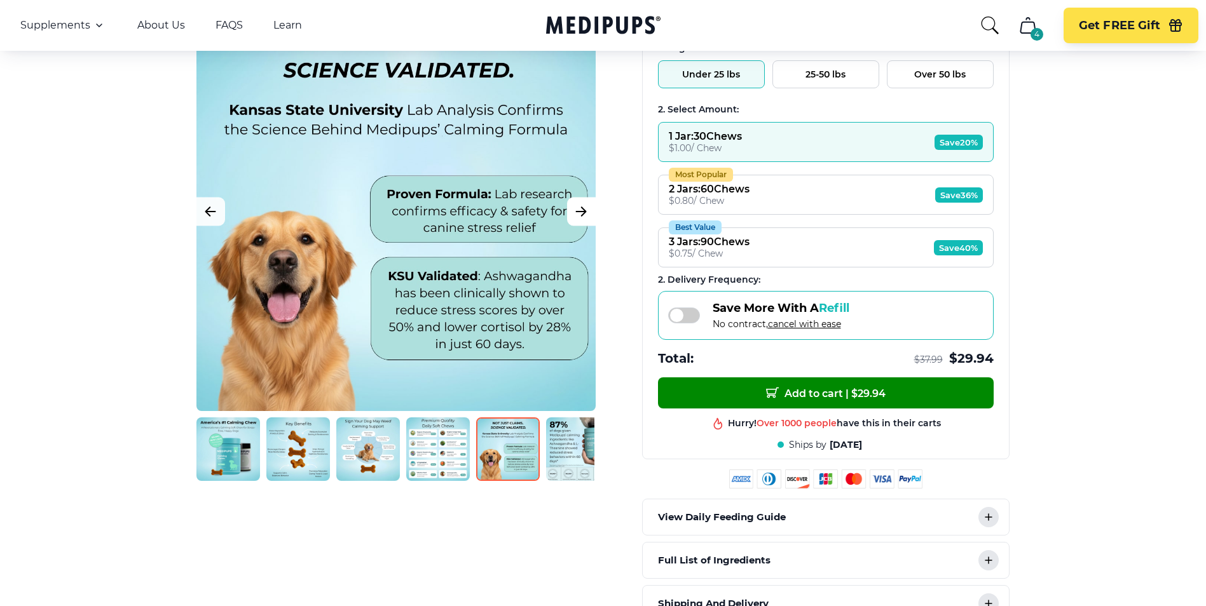
click at [583, 219] on icon "Next Image" at bounding box center [580, 212] width 15 height 16
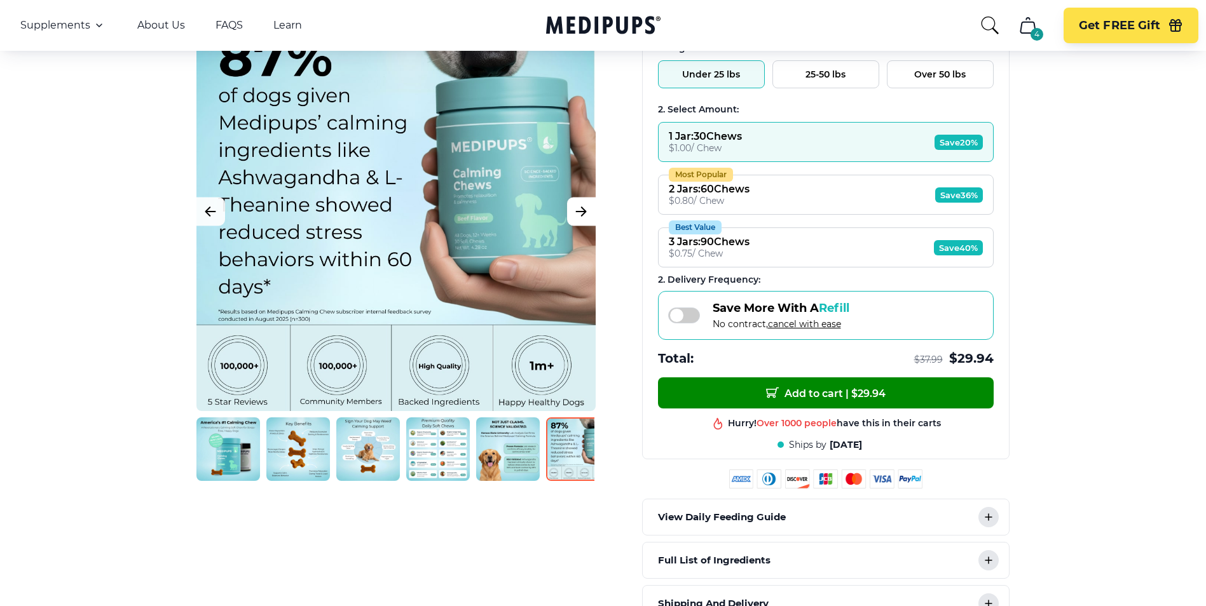
click at [583, 219] on icon "Next Image" at bounding box center [580, 212] width 15 height 16
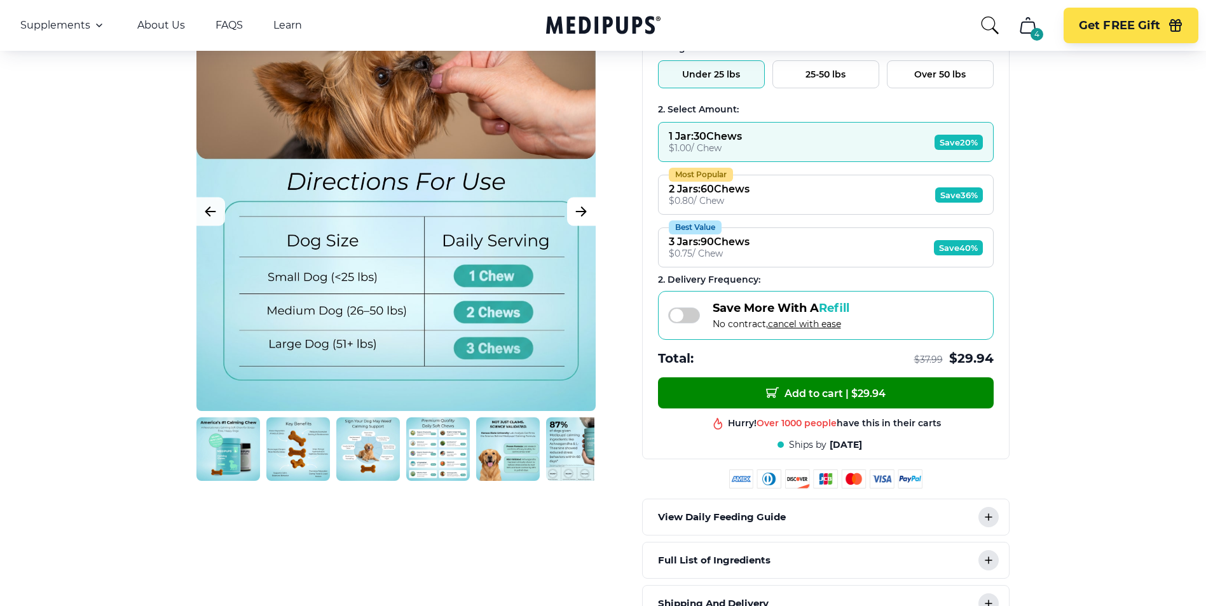
click at [583, 219] on icon "Next Image" at bounding box center [580, 212] width 15 height 16
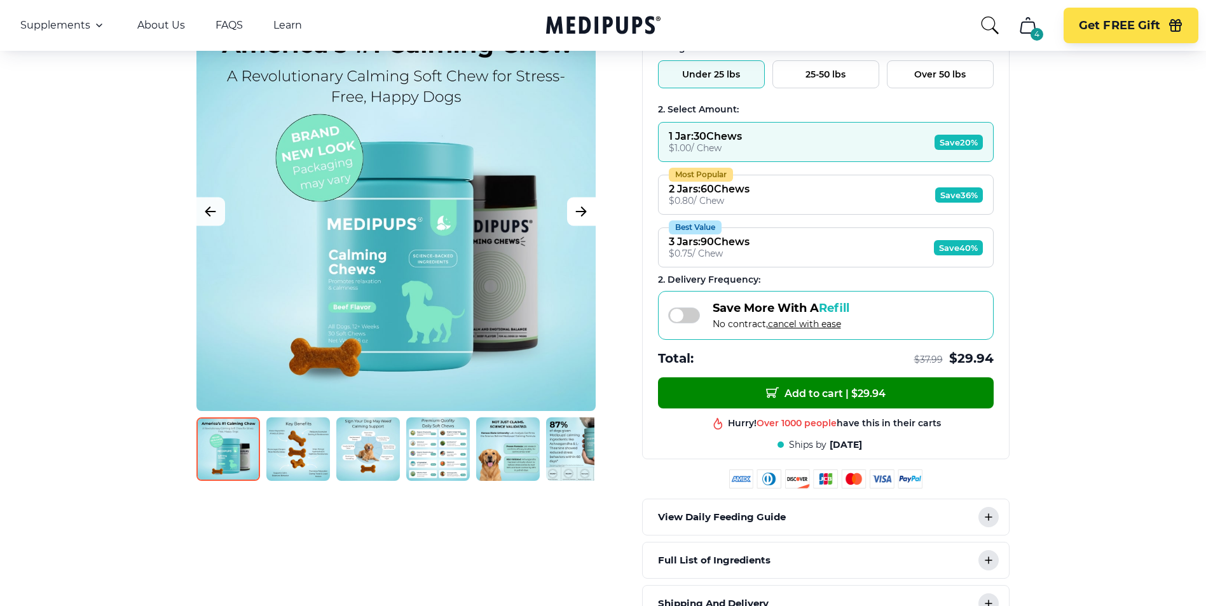
click at [583, 219] on icon "Next Image" at bounding box center [580, 212] width 15 height 16
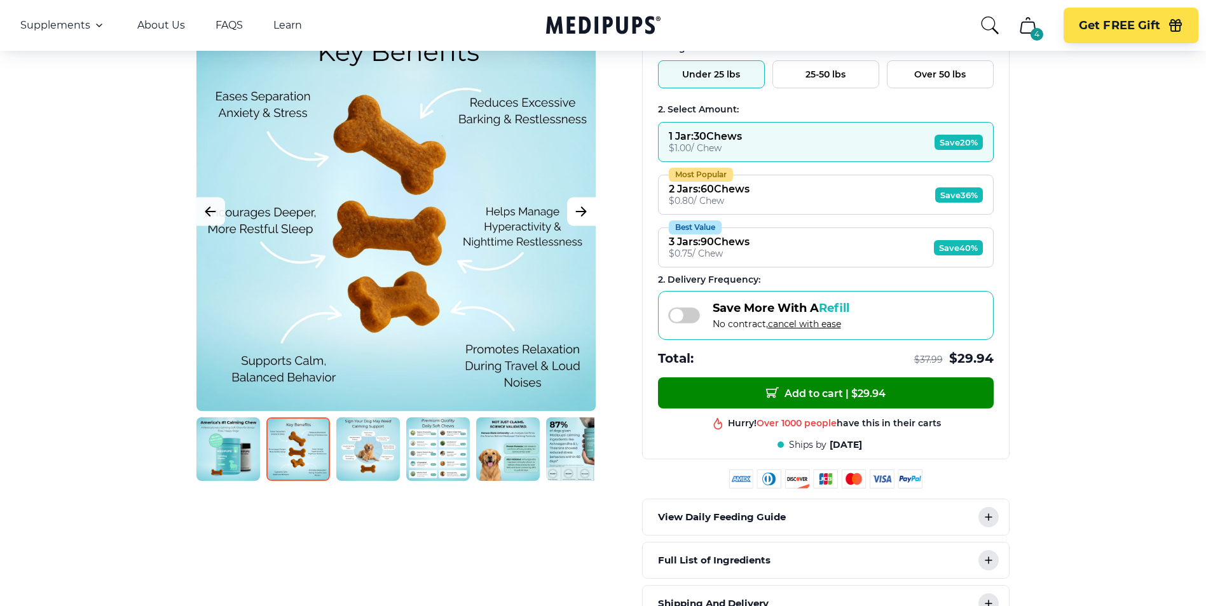
click at [583, 219] on icon "Next Image" at bounding box center [580, 212] width 15 height 16
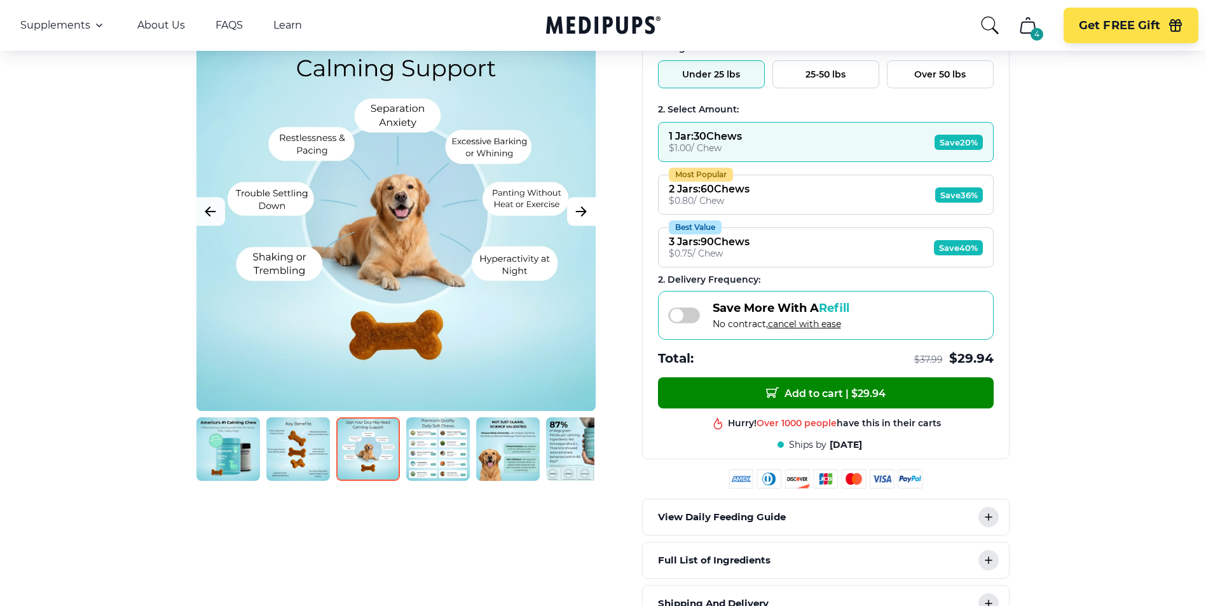
click at [583, 219] on icon "Next Image" at bounding box center [580, 212] width 15 height 16
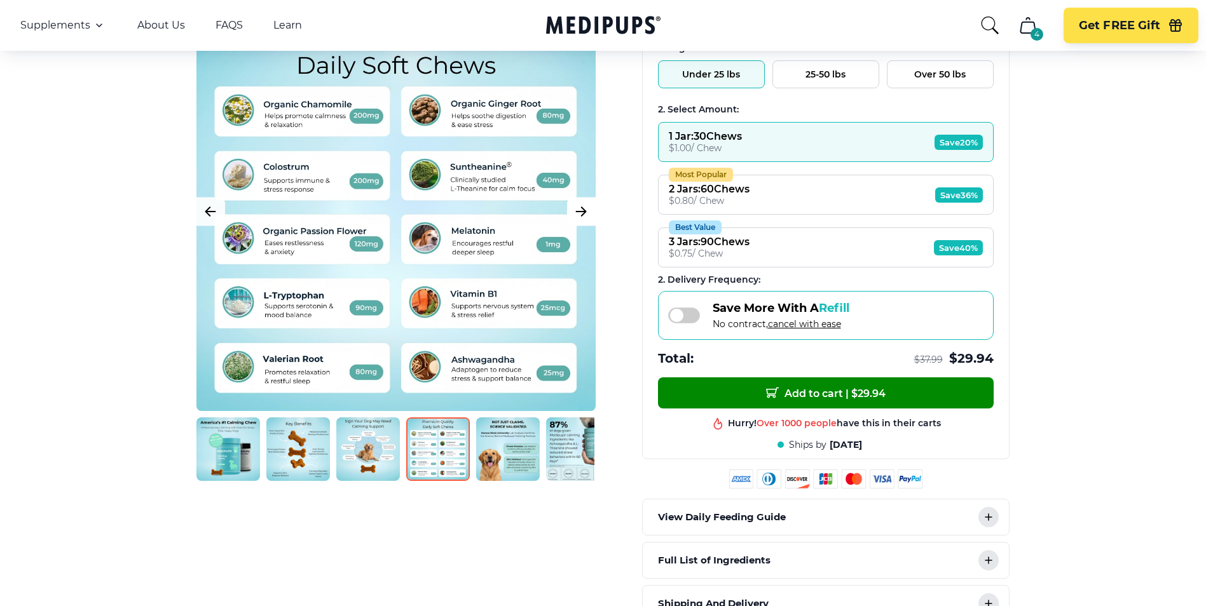
click at [583, 219] on icon "Next Image" at bounding box center [580, 212] width 15 height 16
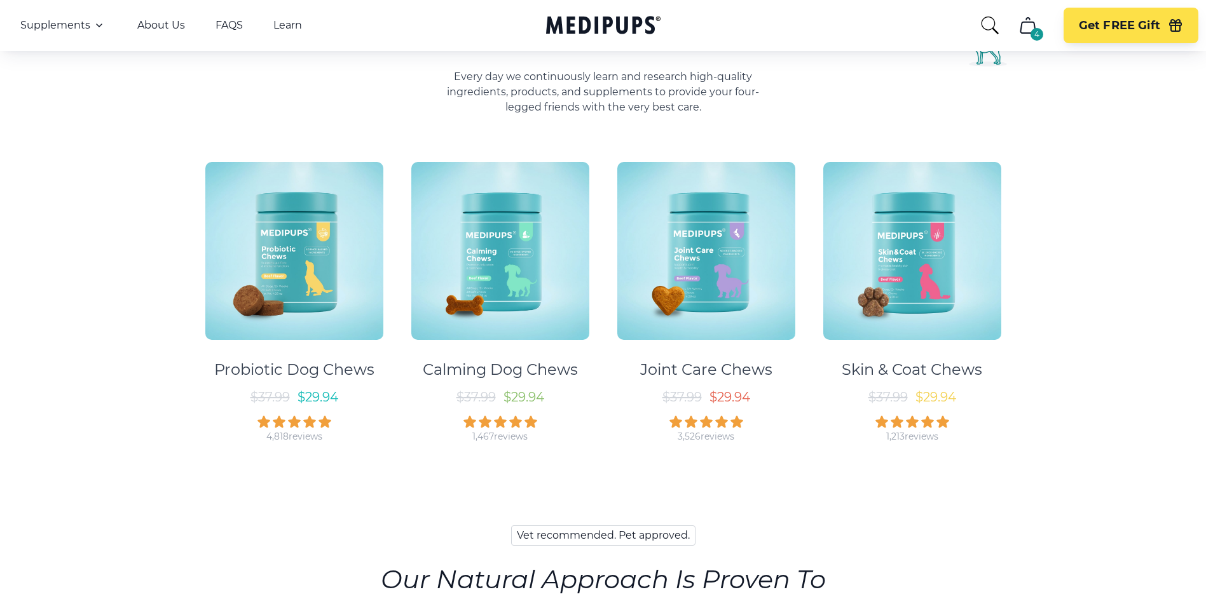
scroll to position [445, 0]
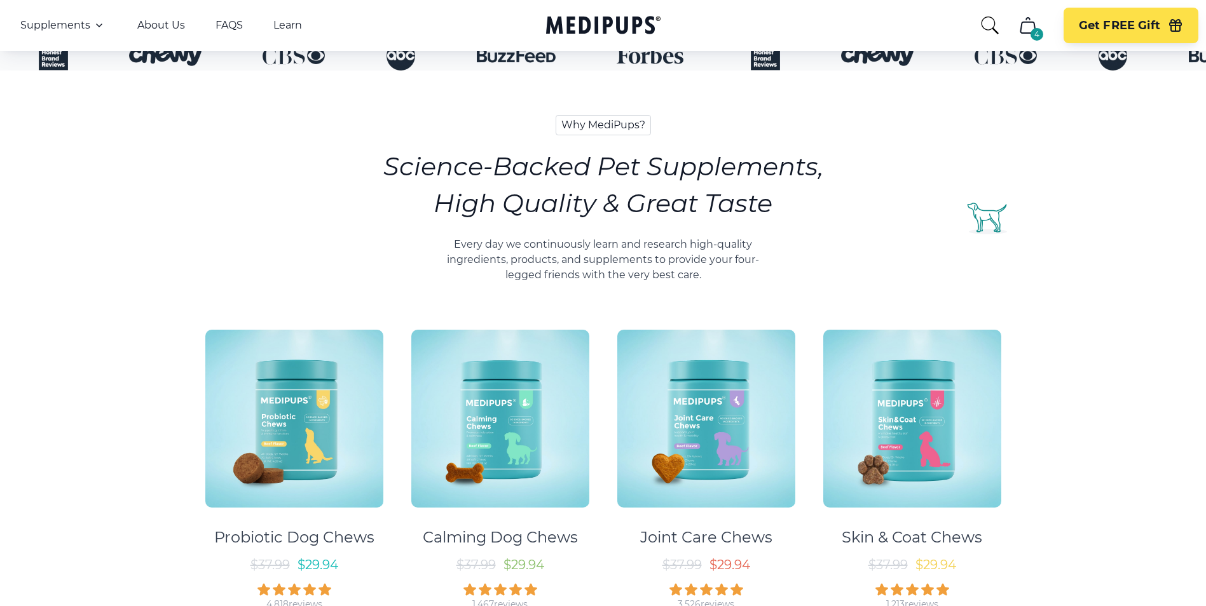
click at [562, 403] on img at bounding box center [500, 419] width 178 height 178
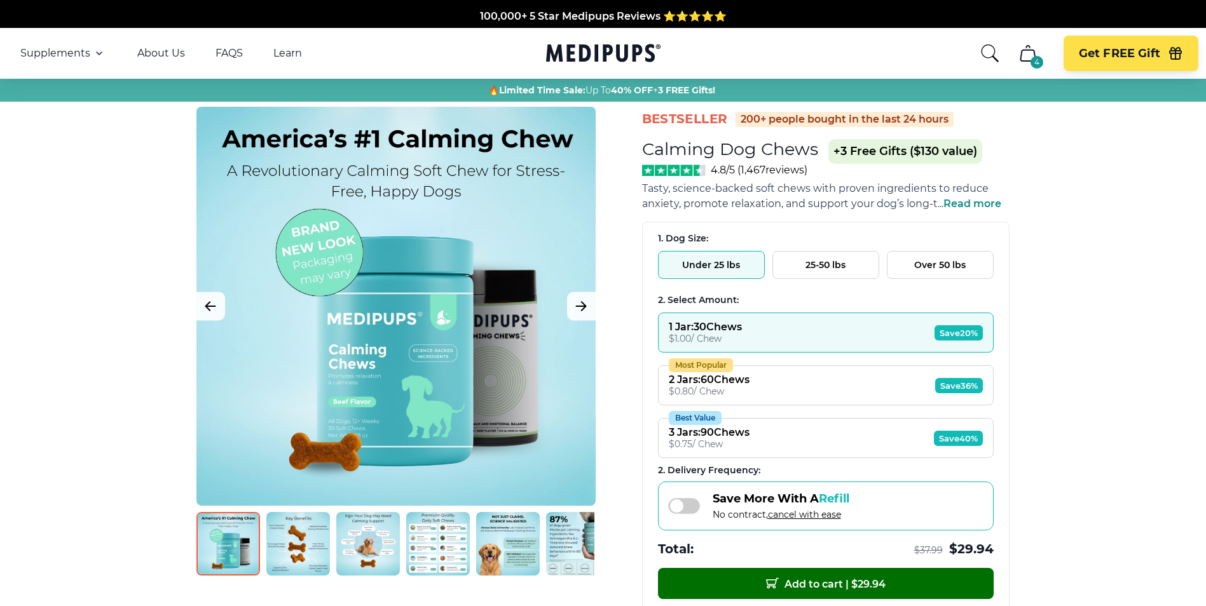
click at [848, 582] on span "Add to cart | $ 29.94" at bounding box center [825, 583] width 119 height 13
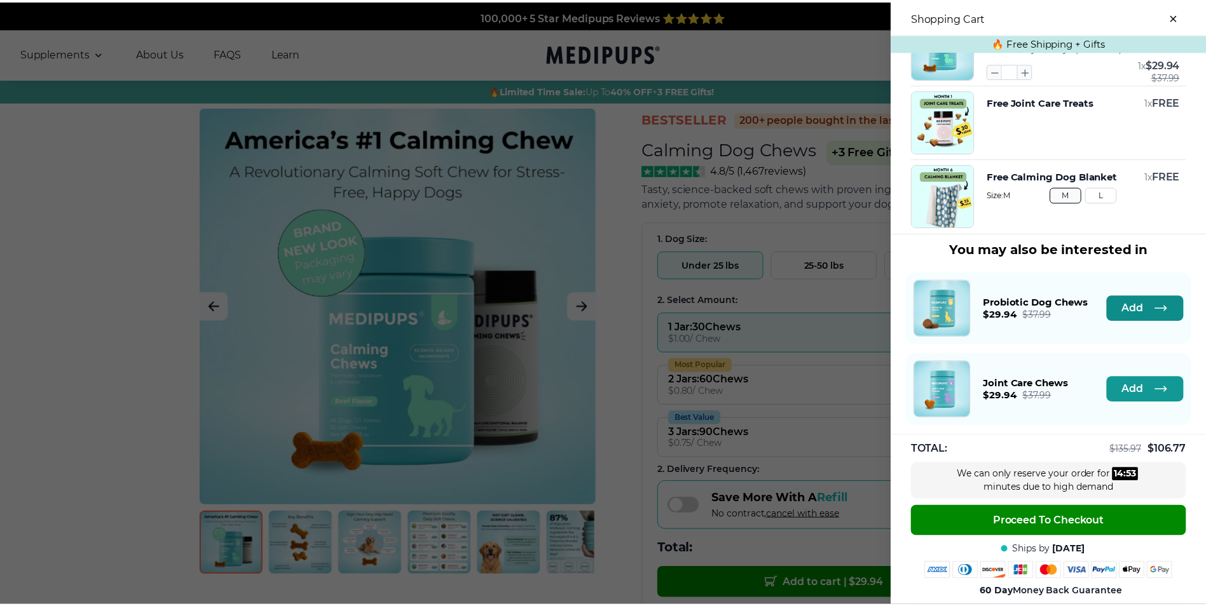
scroll to position [389, 0]
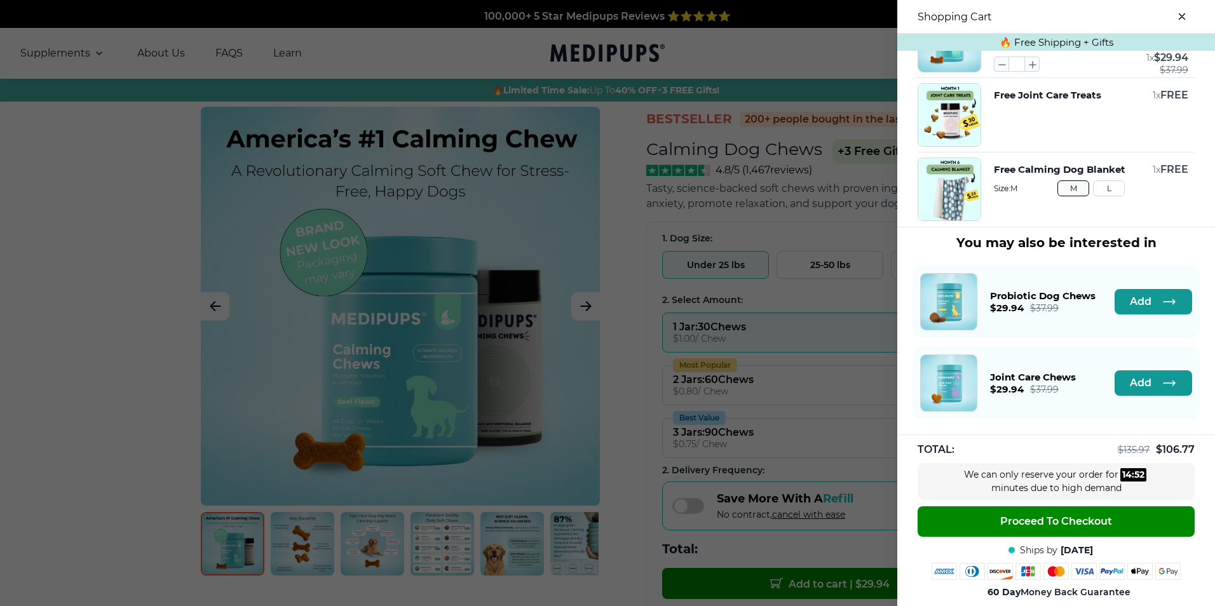
click at [1175, 11] on button "close-cart" at bounding box center [1181, 16] width 25 height 25
